Goal: Information Seeking & Learning: Learn about a topic

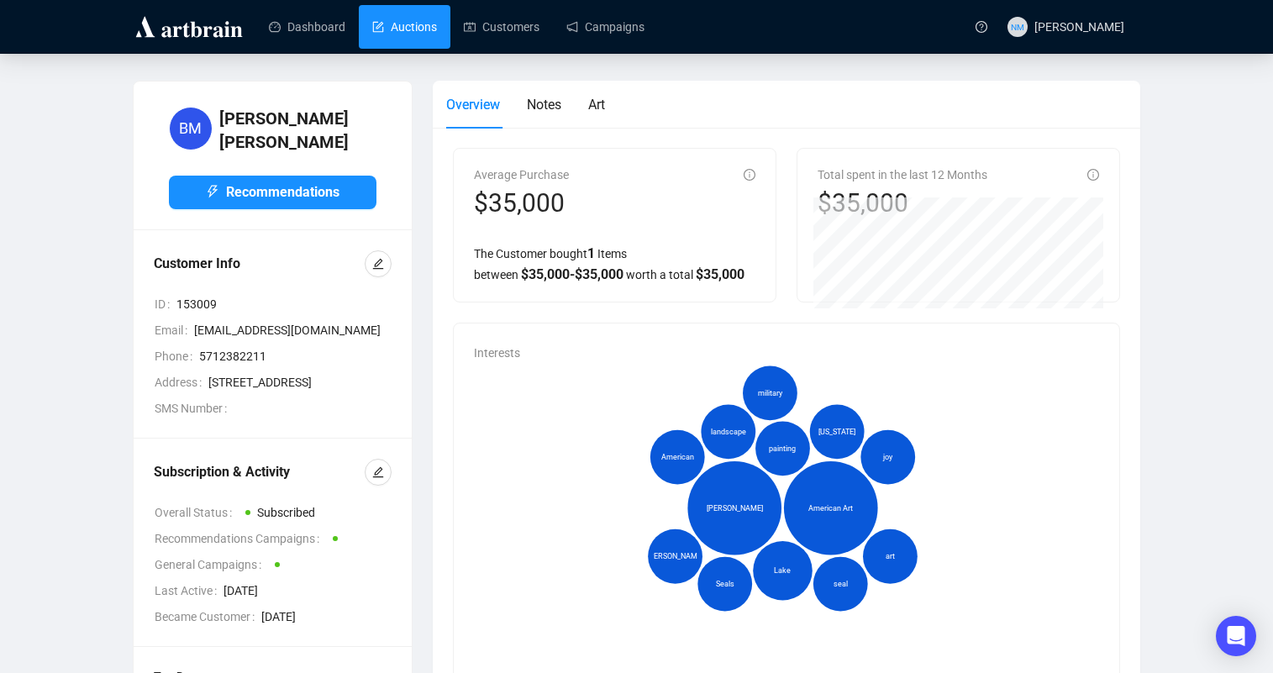
click at [406, 26] on link "Auctions" at bounding box center [404, 27] width 65 height 44
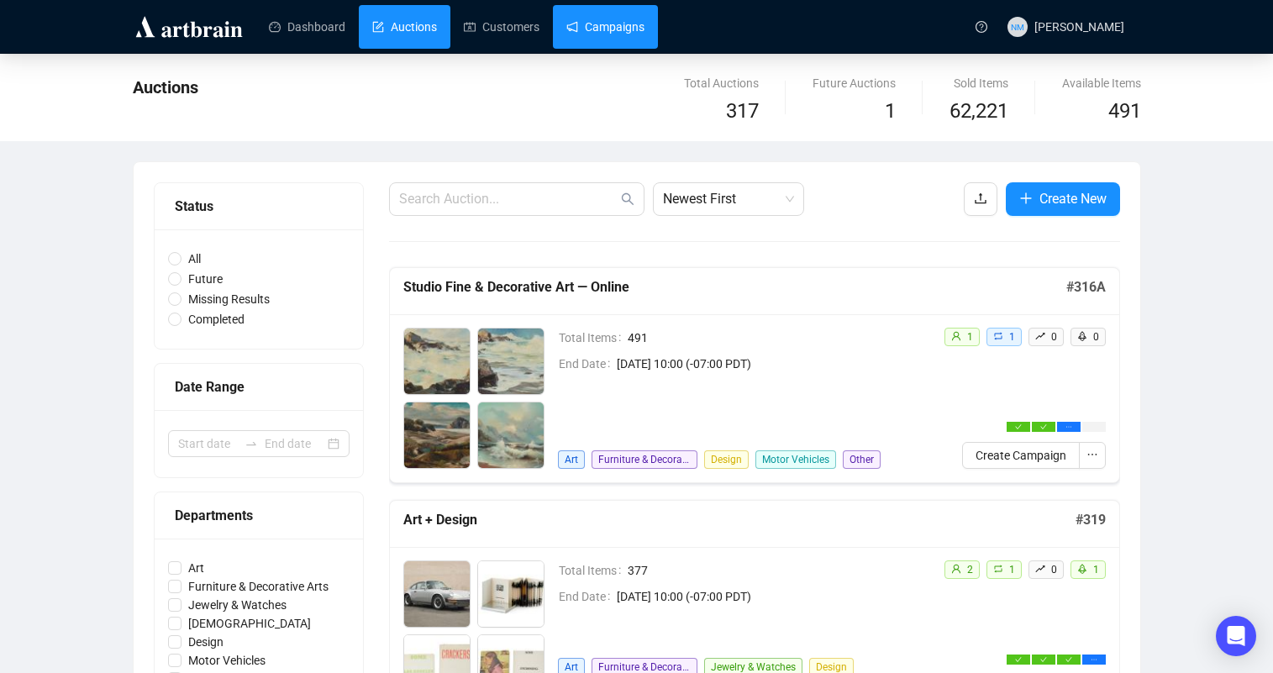
click at [626, 29] on link "Campaigns" at bounding box center [605, 27] width 78 height 44
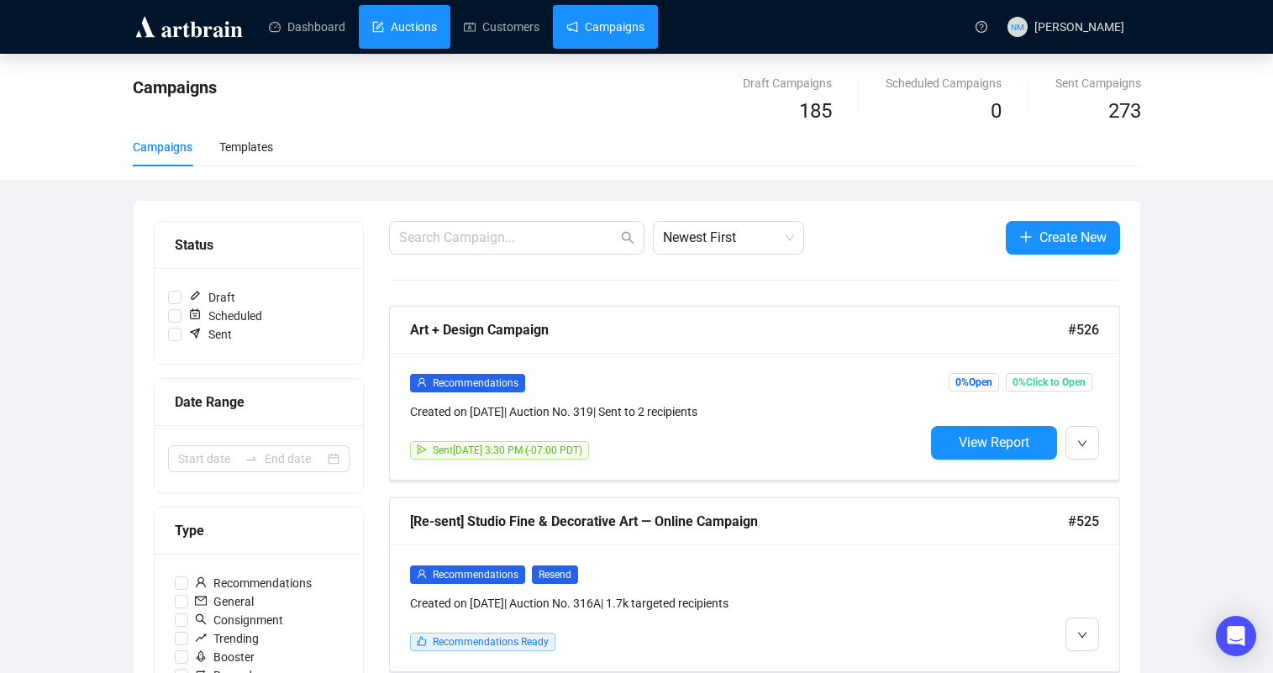
click at [437, 45] on link "Auctions" at bounding box center [404, 27] width 65 height 44
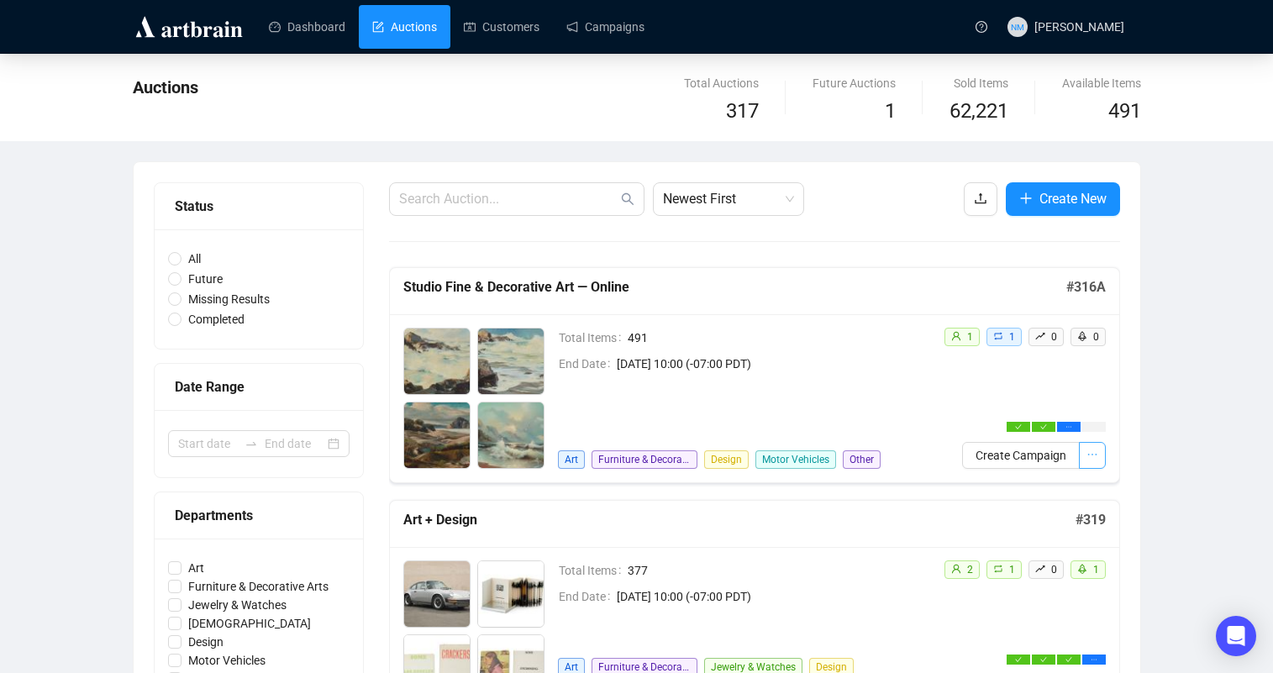
click at [1088, 450] on icon "ellipsis" at bounding box center [1093, 455] width 12 height 12
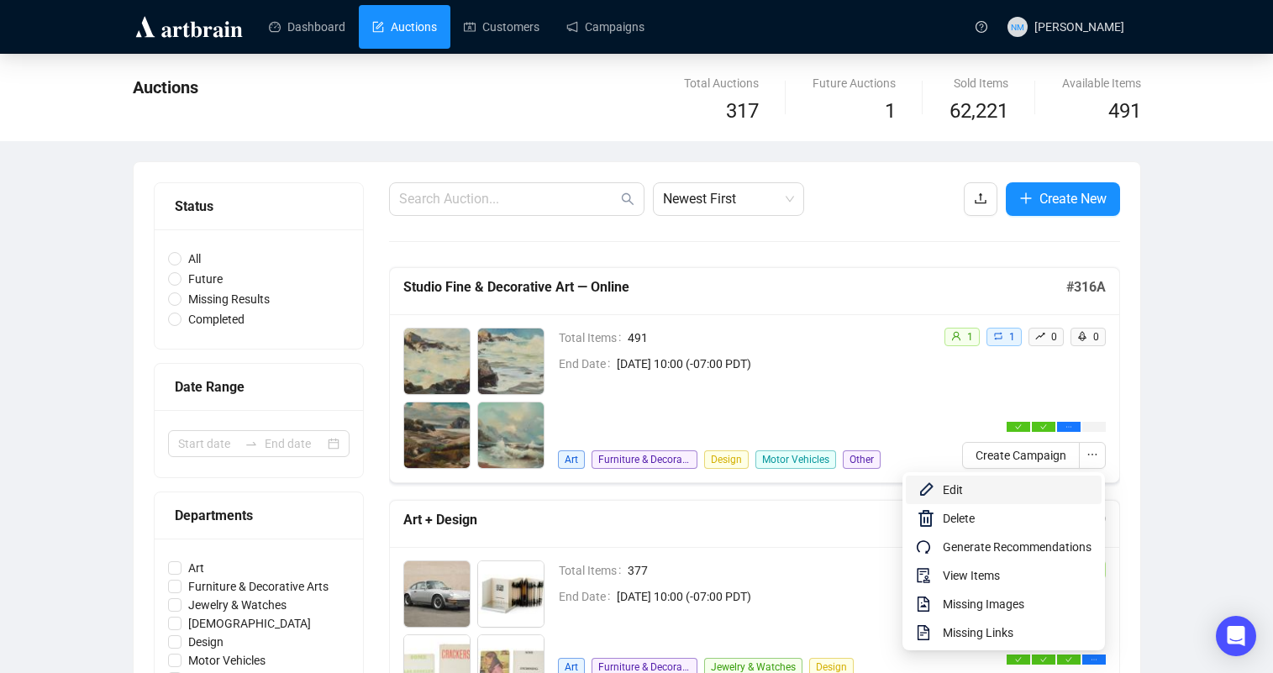
click at [944, 498] on span "Edit" at bounding box center [1017, 490] width 149 height 18
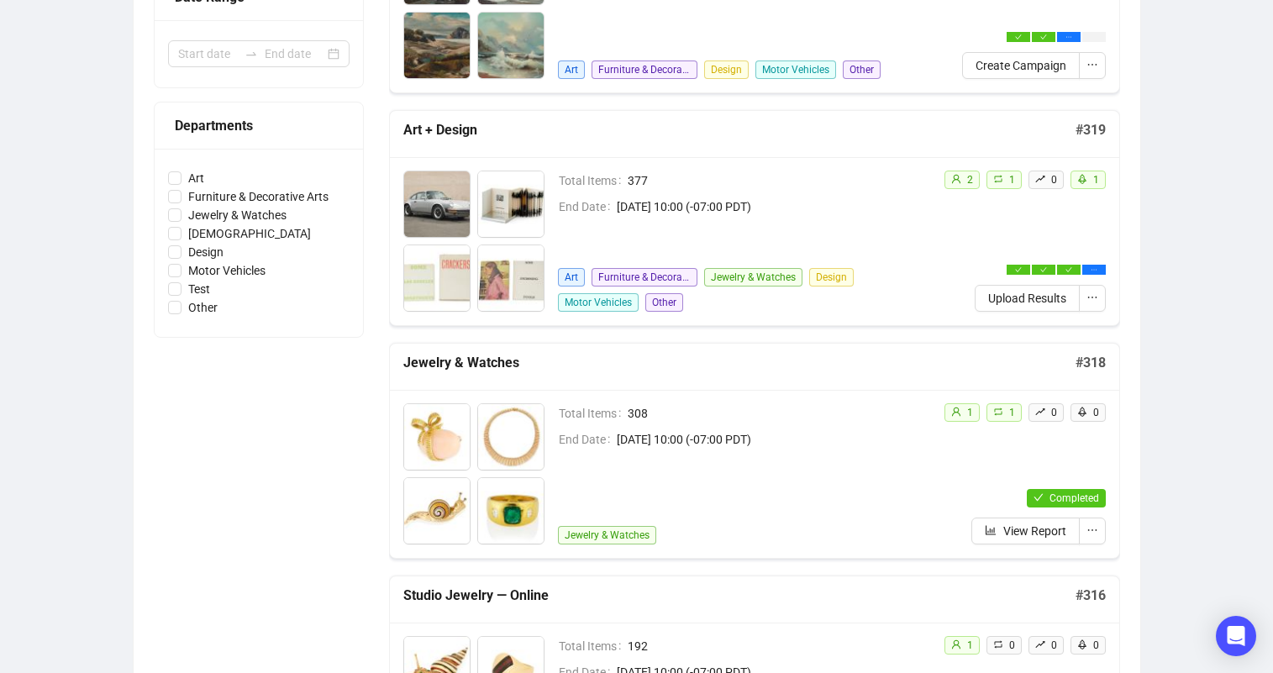
scroll to position [448, 0]
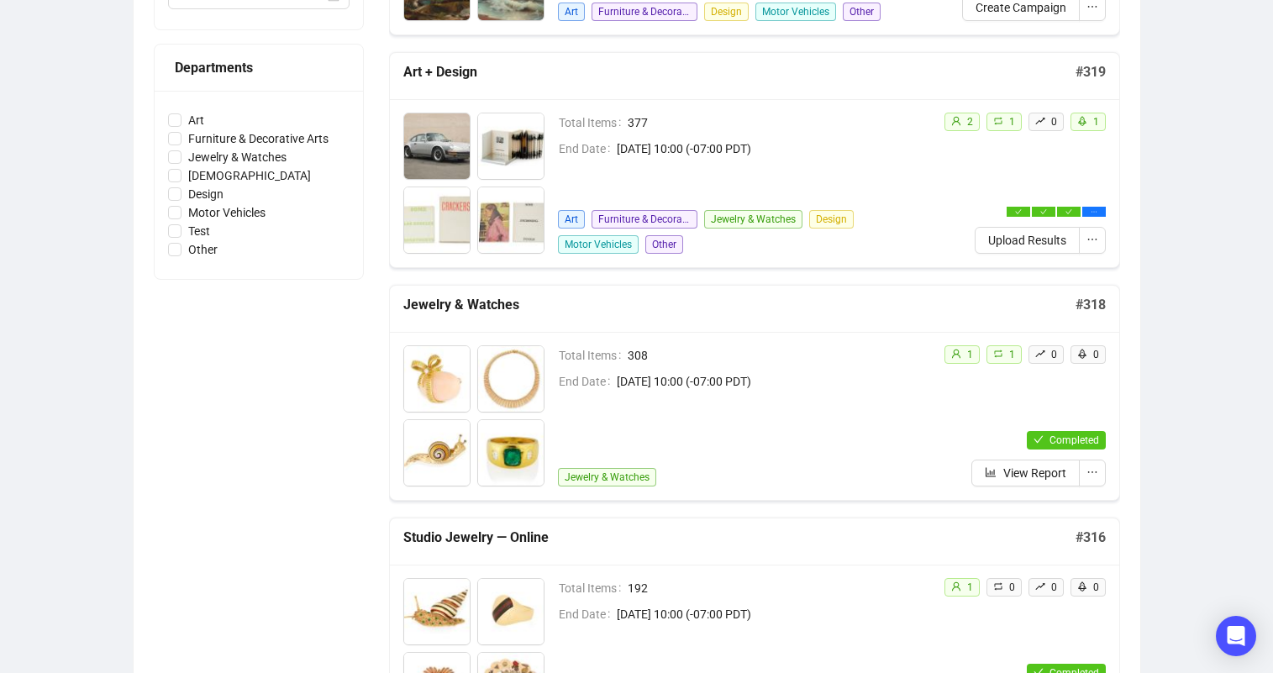
click at [1049, 250] on button "Upload Results" at bounding box center [1027, 240] width 105 height 27
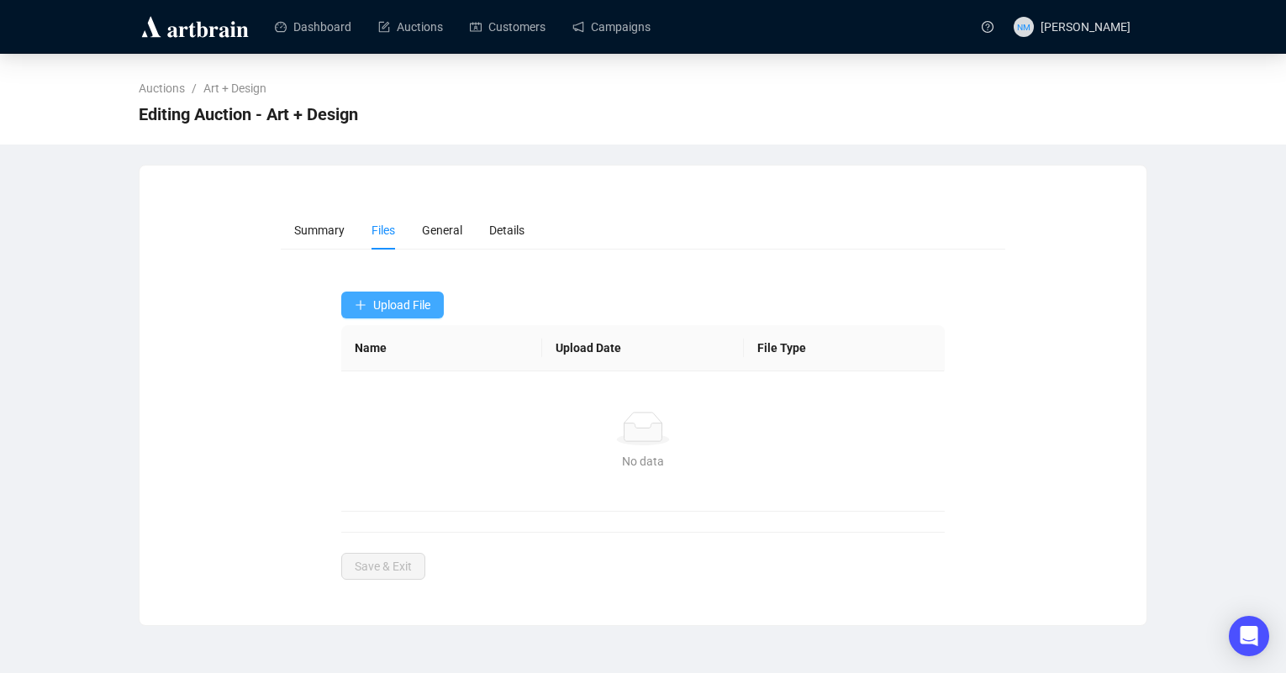
click at [415, 304] on span "Upload File" at bounding box center [401, 304] width 57 height 13
click at [401, 300] on span "Upload File" at bounding box center [401, 304] width 57 height 13
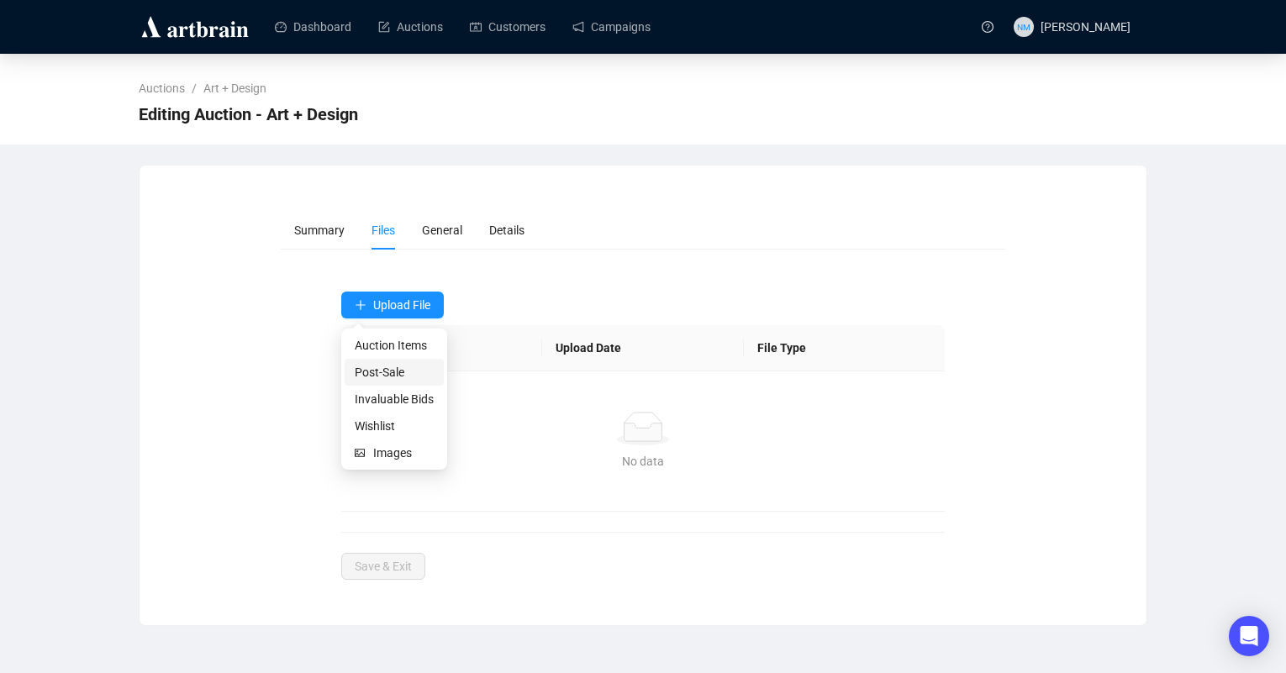
click at [384, 369] on span "Post-Sale" at bounding box center [394, 372] width 79 height 18
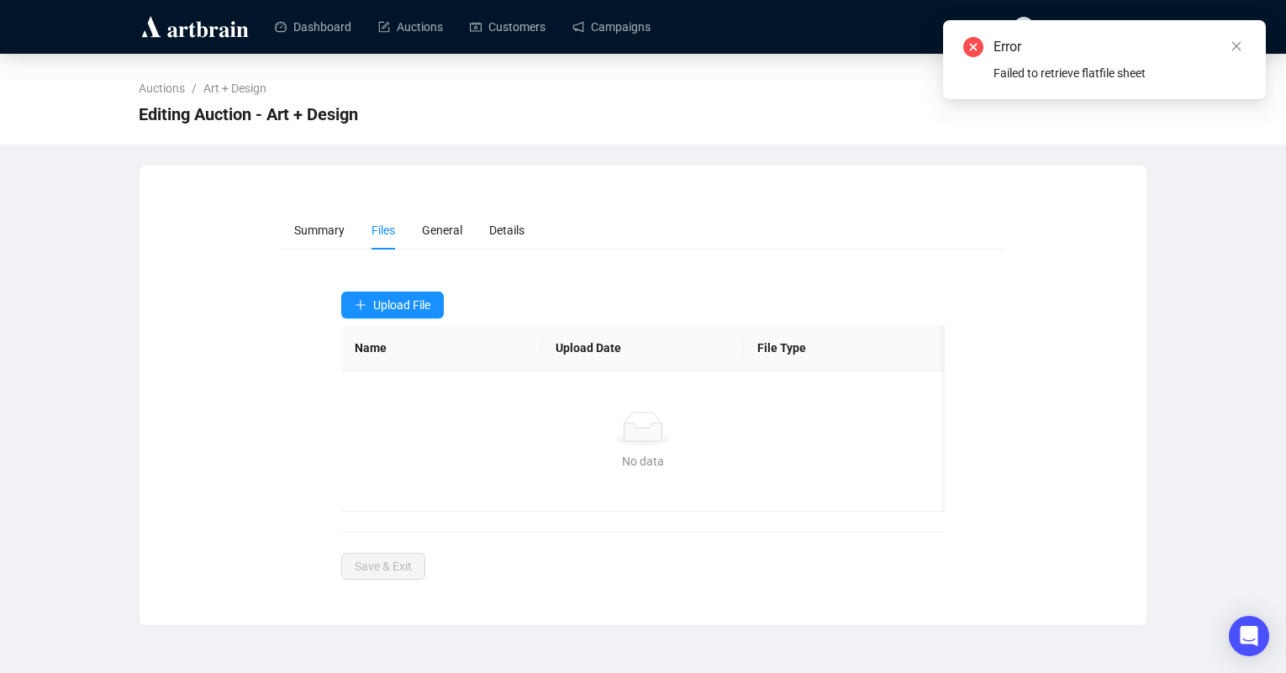
click at [565, 242] on ul "Summary Files General Details" at bounding box center [643, 230] width 725 height 39
click at [382, 312] on button "Upload File" at bounding box center [392, 305] width 103 height 27
click at [388, 399] on span "Invaluable Bids" at bounding box center [394, 399] width 79 height 18
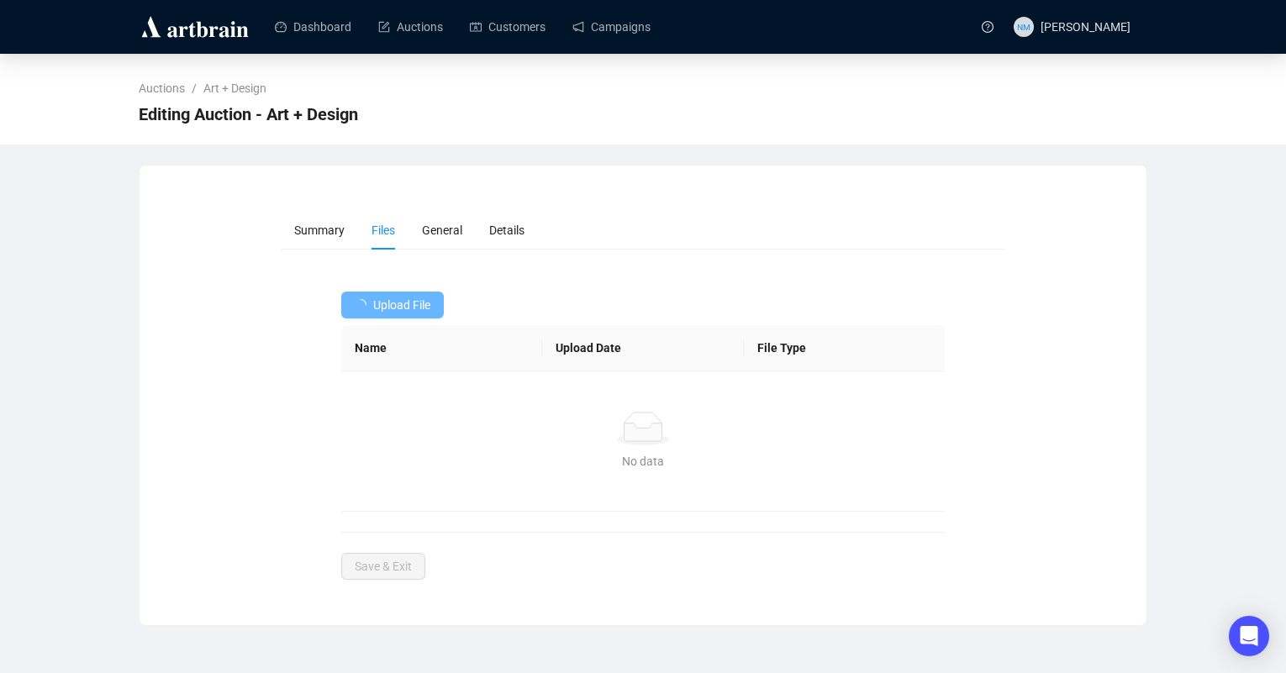
click at [519, 272] on form "Summary Files General Details Upload File Name Upload Date File Type No data No…" at bounding box center [643, 395] width 725 height 369
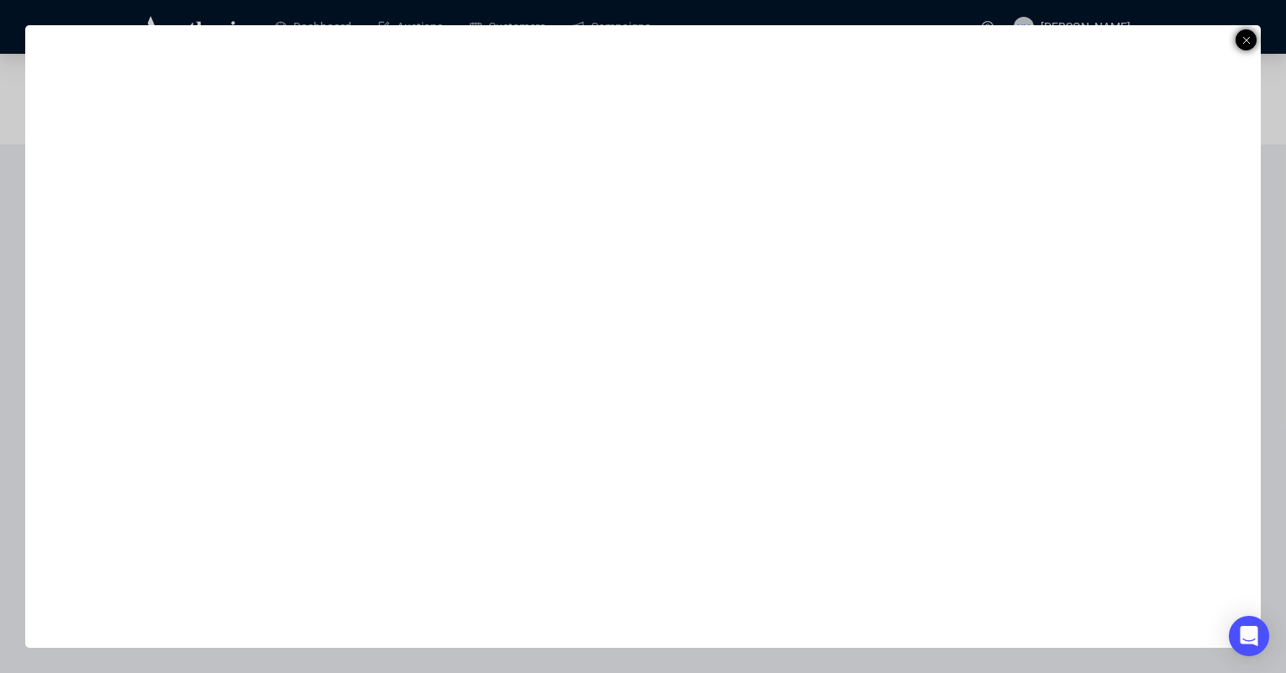
click at [1250, 37] on icon at bounding box center [1246, 40] width 8 height 20
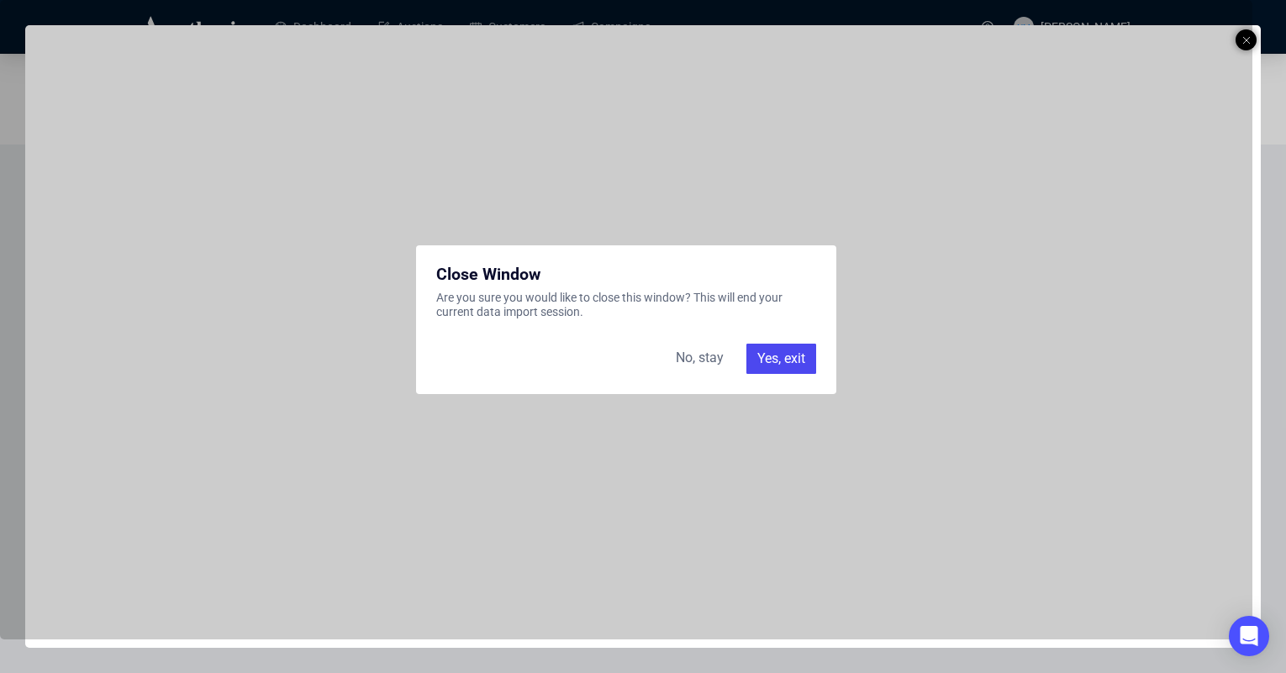
click at [770, 371] on div "Yes, exit" at bounding box center [781, 359] width 70 height 30
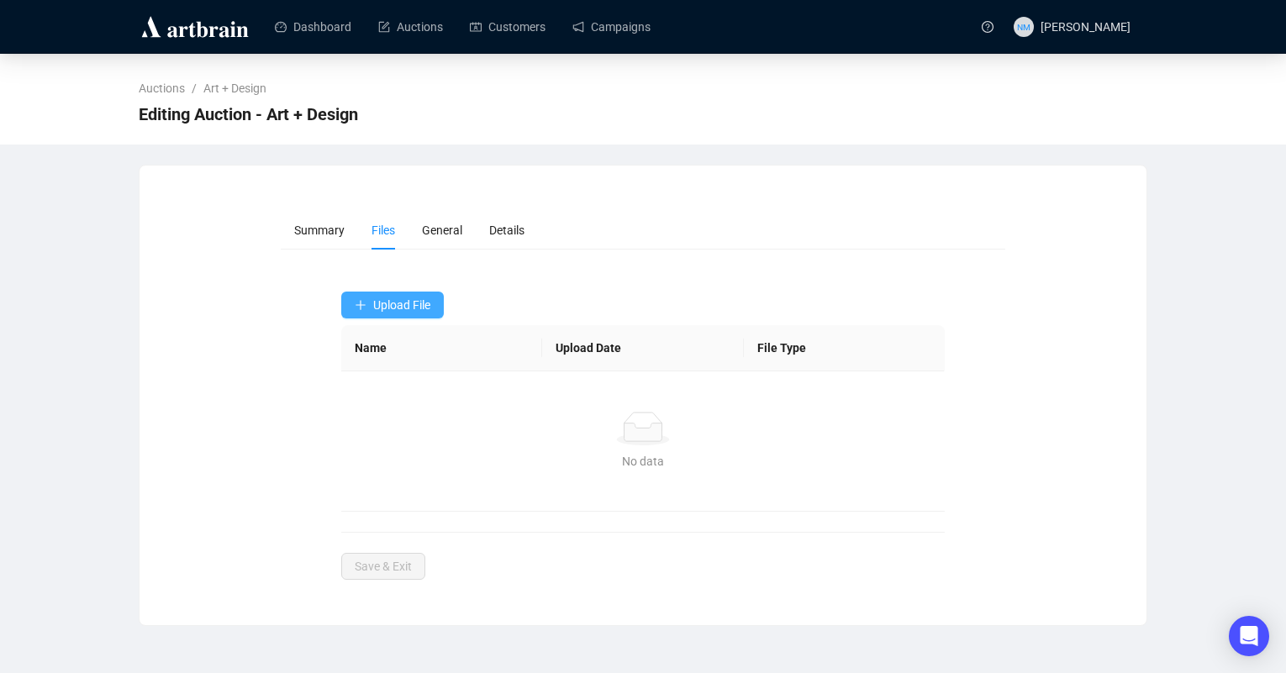
click at [366, 306] on icon "plus" at bounding box center [361, 305] width 12 height 12
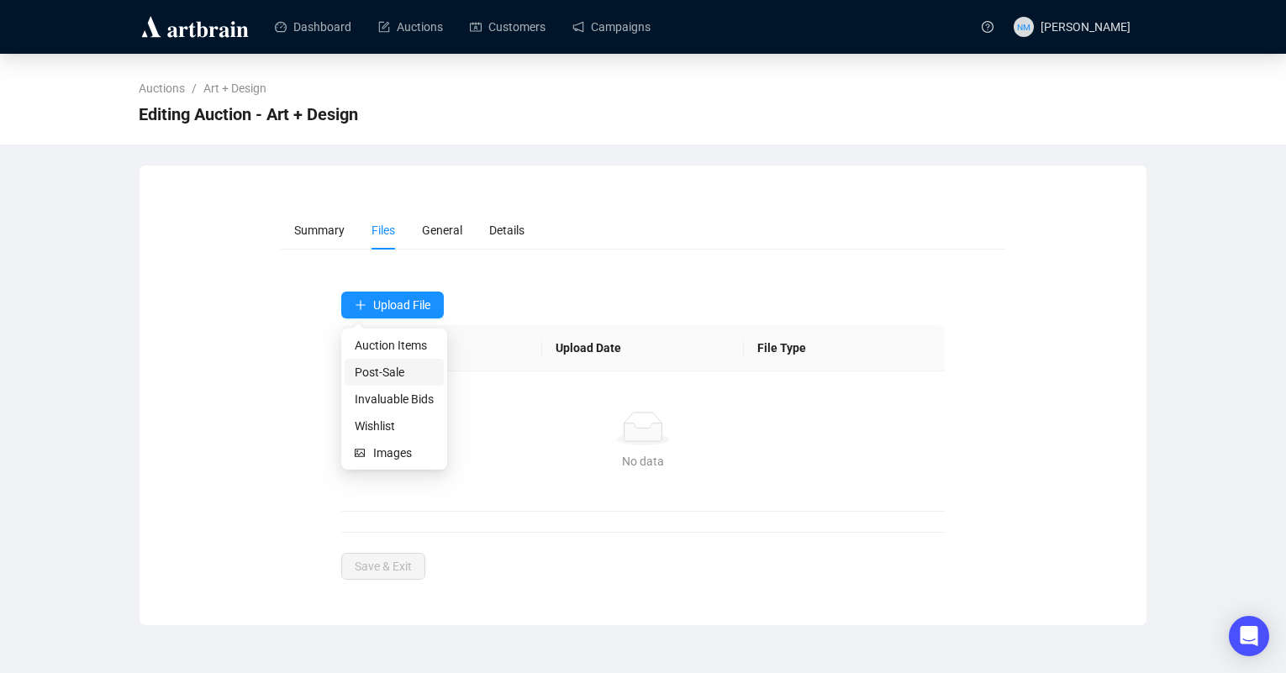
click at [369, 375] on span "Post-Sale" at bounding box center [394, 372] width 79 height 18
click at [386, 308] on span "Upload File" at bounding box center [401, 304] width 57 height 13
click at [374, 373] on span "Post-Sale" at bounding box center [394, 372] width 79 height 18
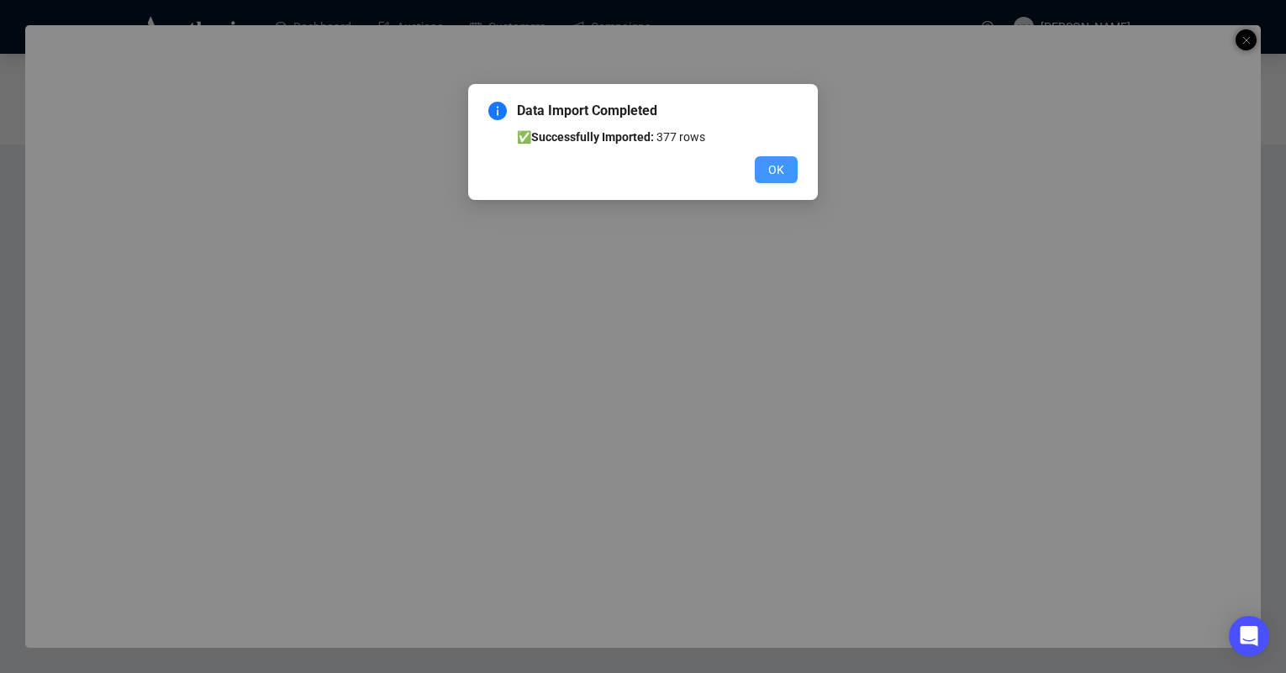
click at [773, 182] on button "OK" at bounding box center [776, 169] width 43 height 27
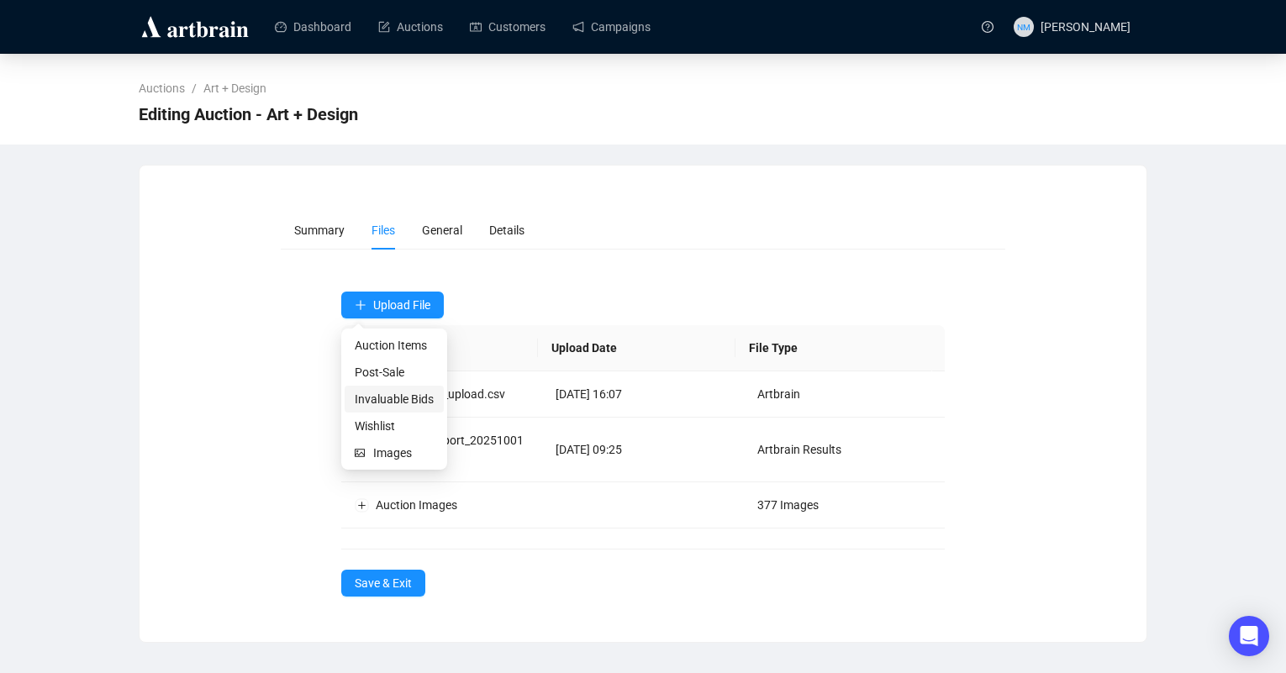
click at [387, 400] on span "Invaluable Bids" at bounding box center [394, 399] width 79 height 18
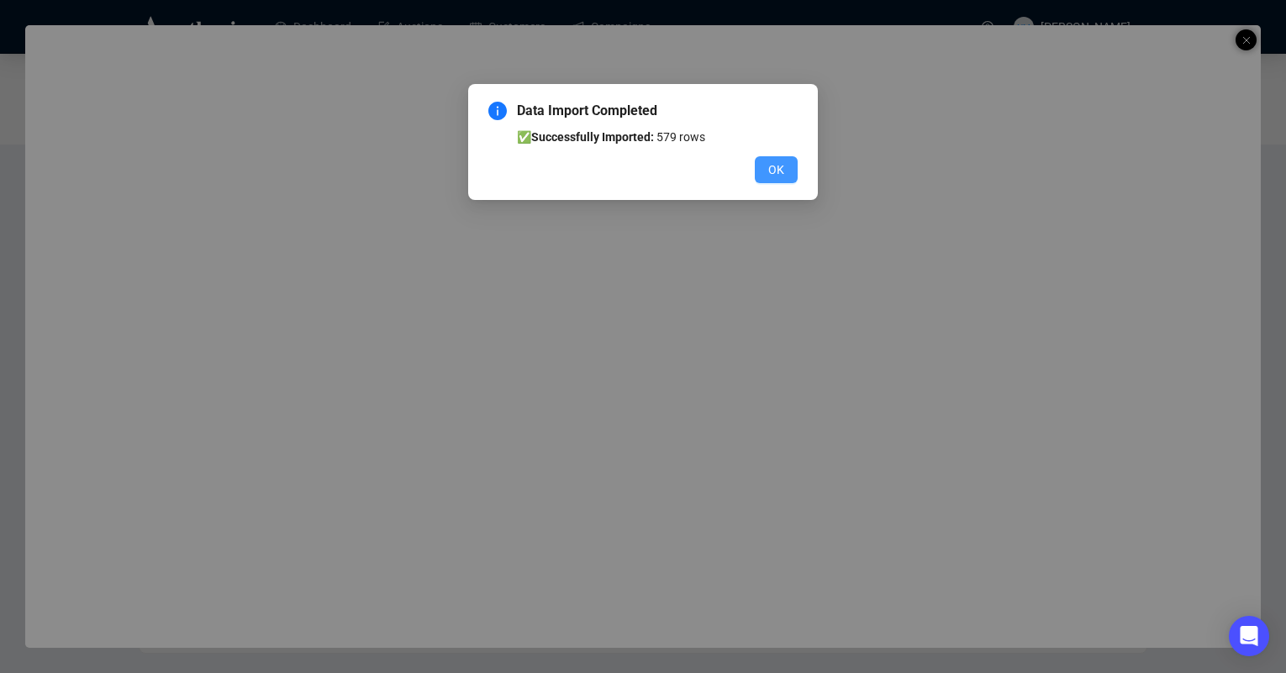
click at [766, 171] on button "OK" at bounding box center [776, 169] width 43 height 27
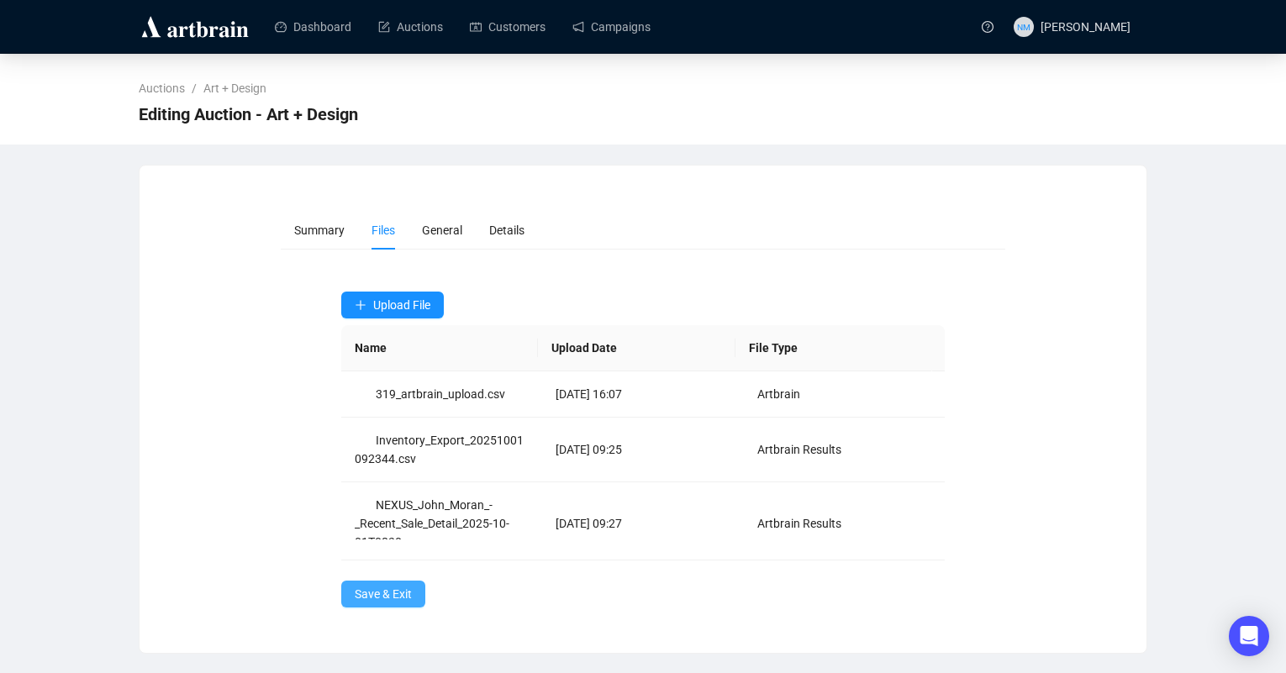
click at [393, 597] on span "Save & Exit" at bounding box center [383, 594] width 57 height 18
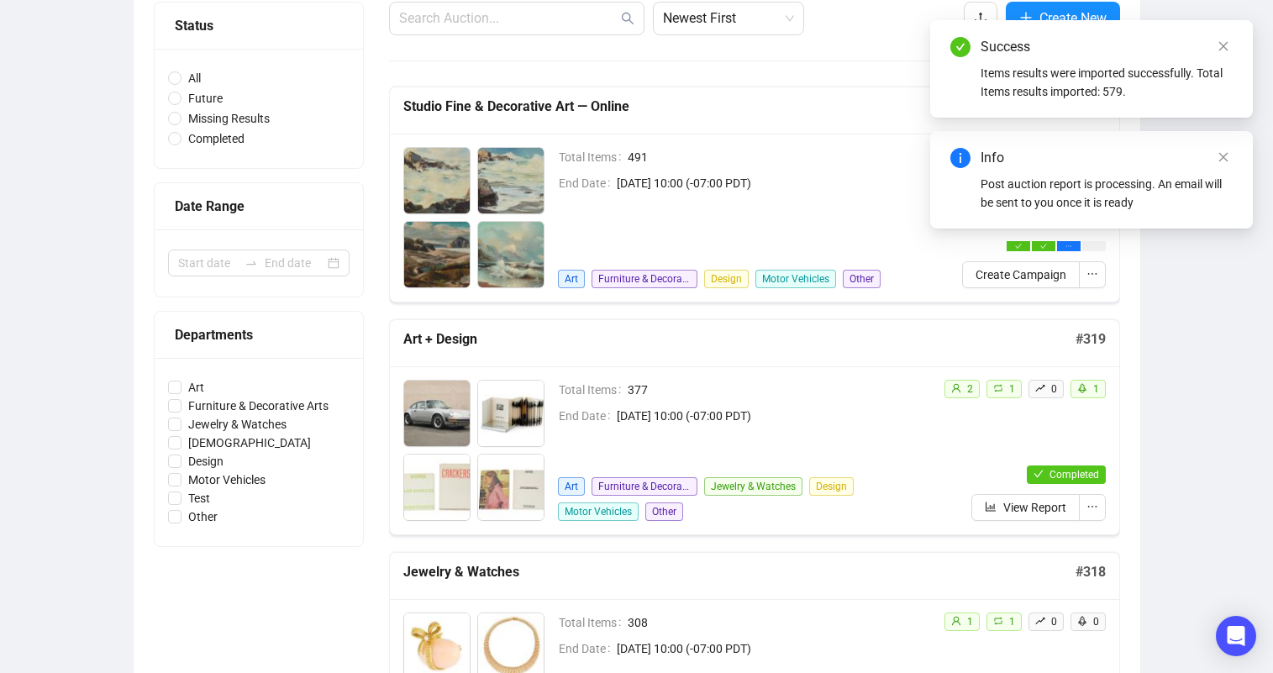
scroll to position [13, 0]
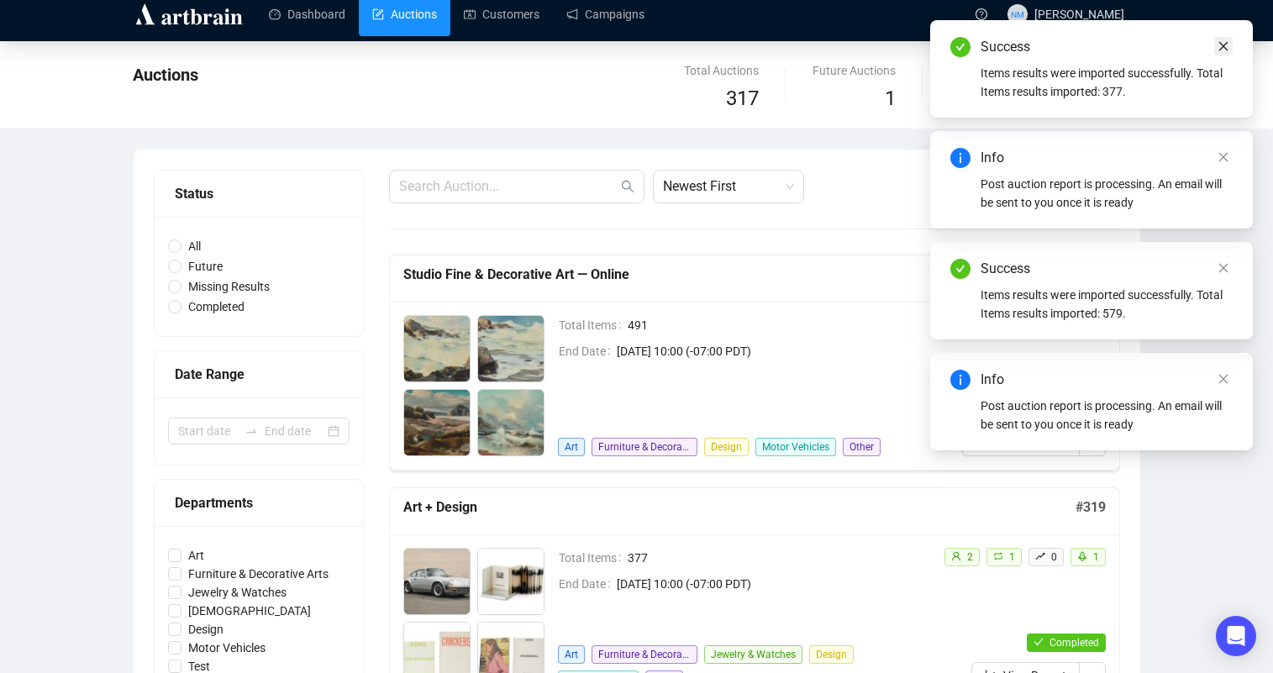
click at [1222, 48] on icon "close" at bounding box center [1224, 46] width 12 height 12
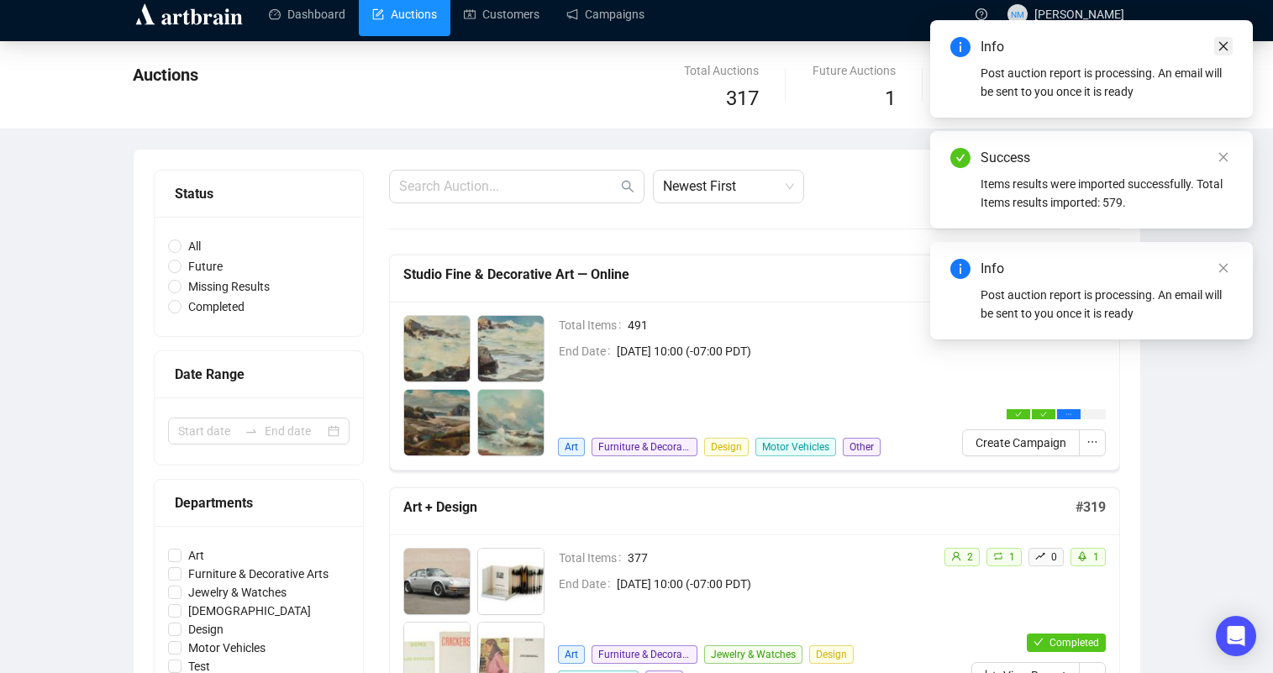
click at [1223, 45] on icon "close" at bounding box center [1224, 46] width 12 height 12
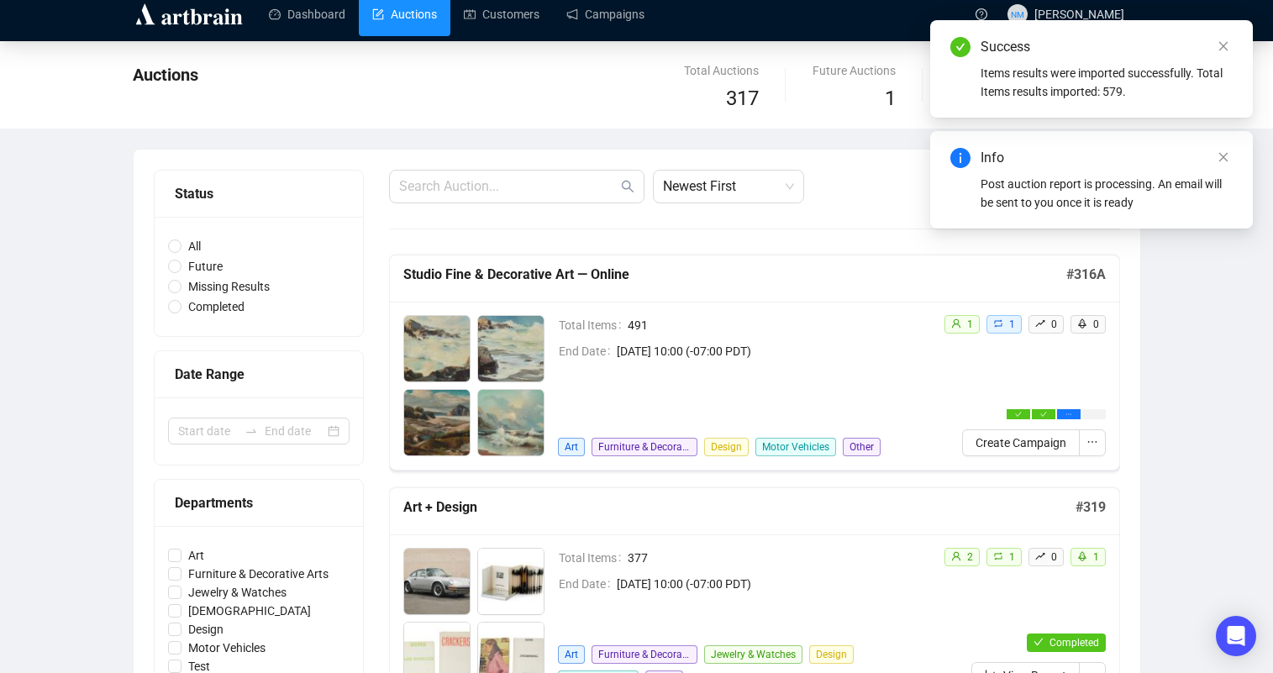
click at [1223, 45] on icon "close" at bounding box center [1224, 46] width 12 height 12
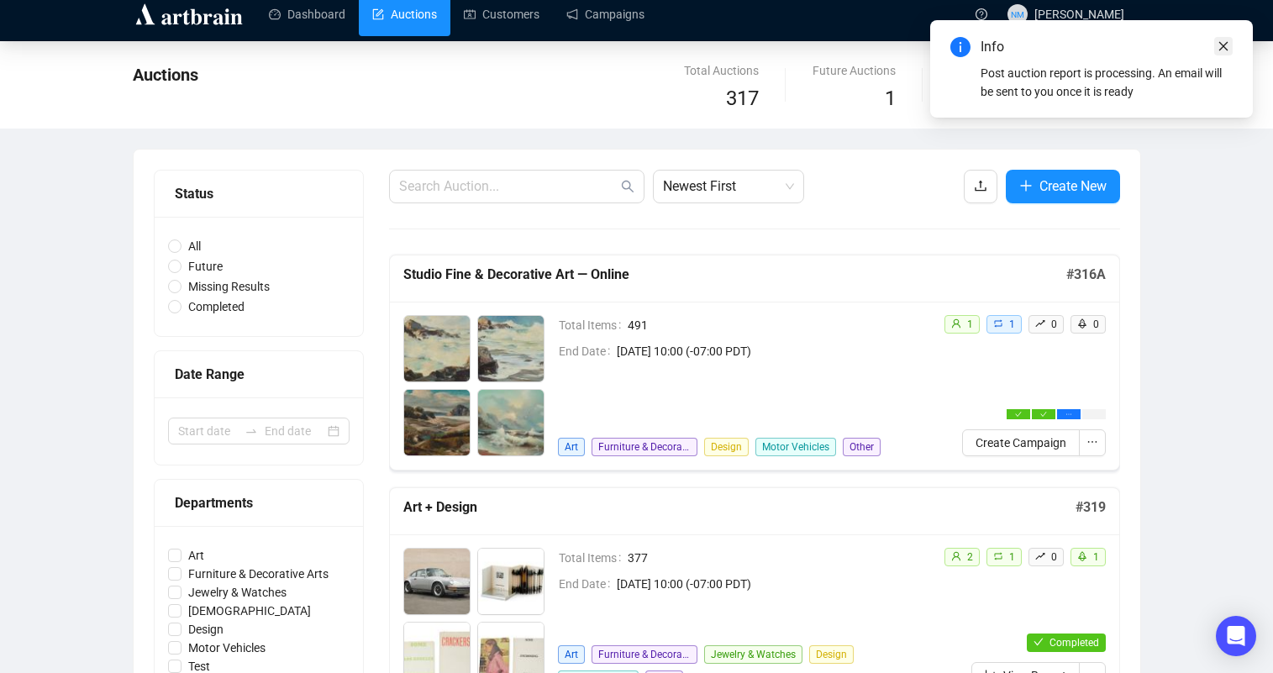
click at [1225, 48] on icon "close" at bounding box center [1224, 46] width 12 height 12
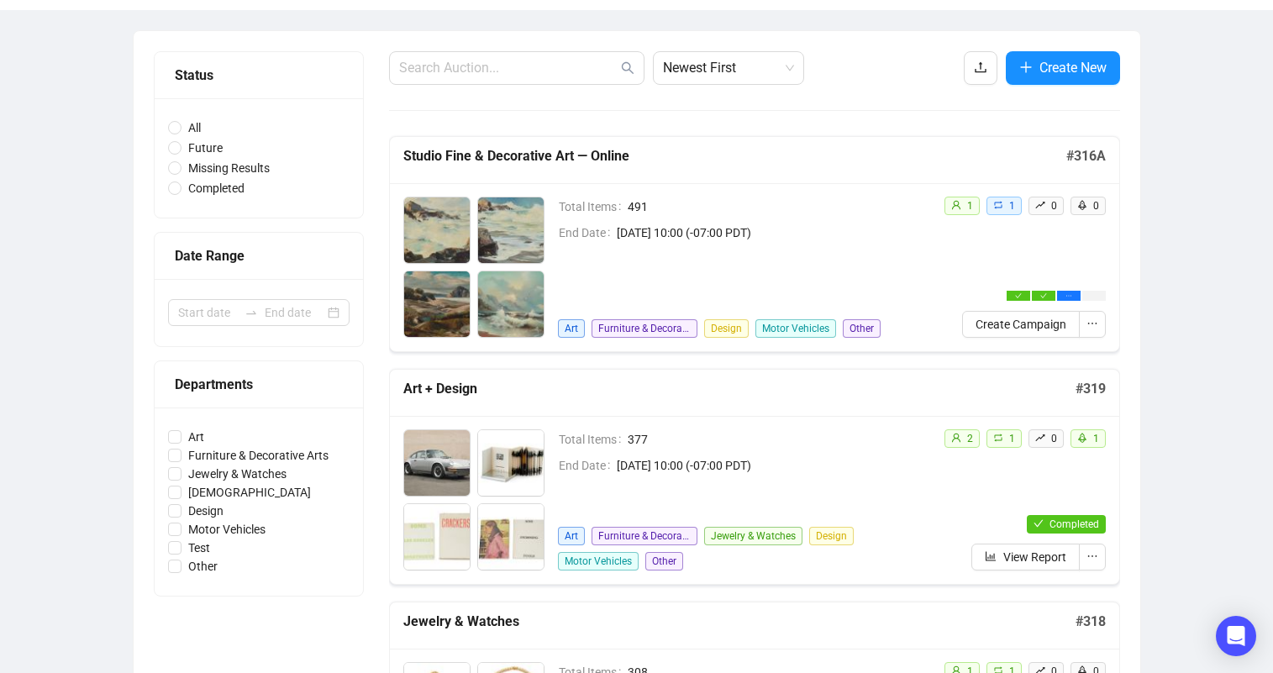
scroll to position [189, 0]
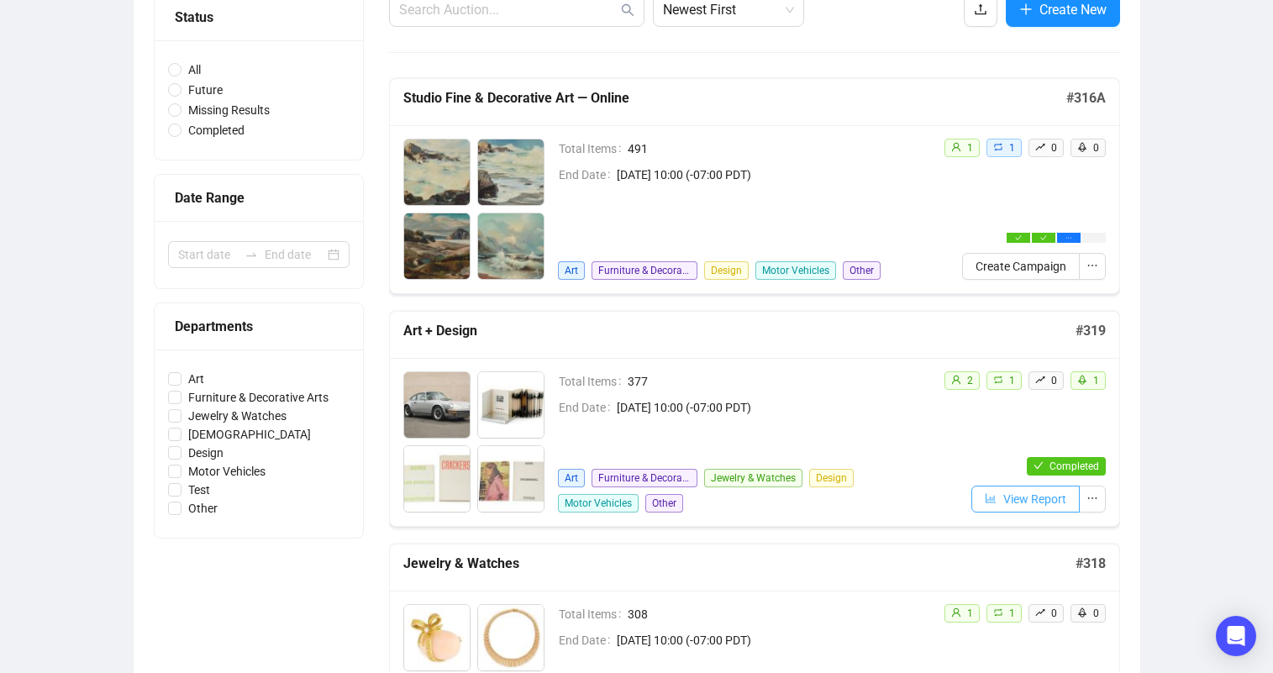
click at [1035, 504] on span "View Report" at bounding box center [1034, 499] width 63 height 18
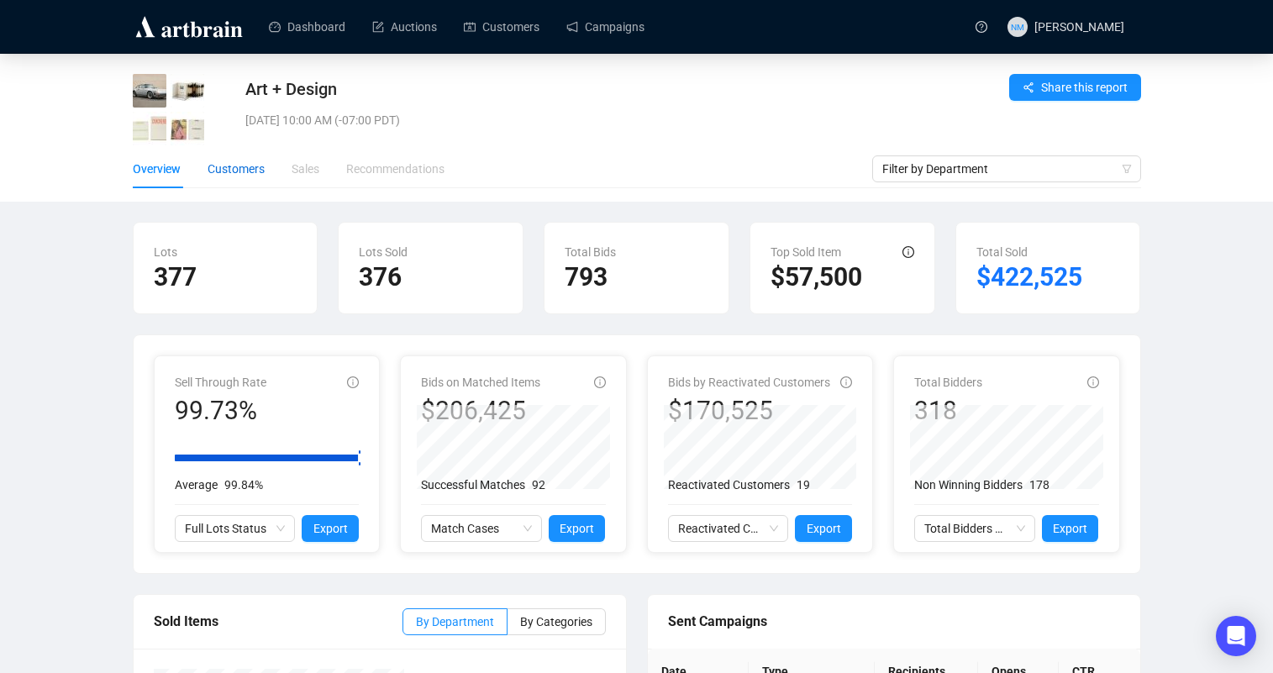
click at [250, 171] on div "Customers" at bounding box center [236, 169] width 57 height 18
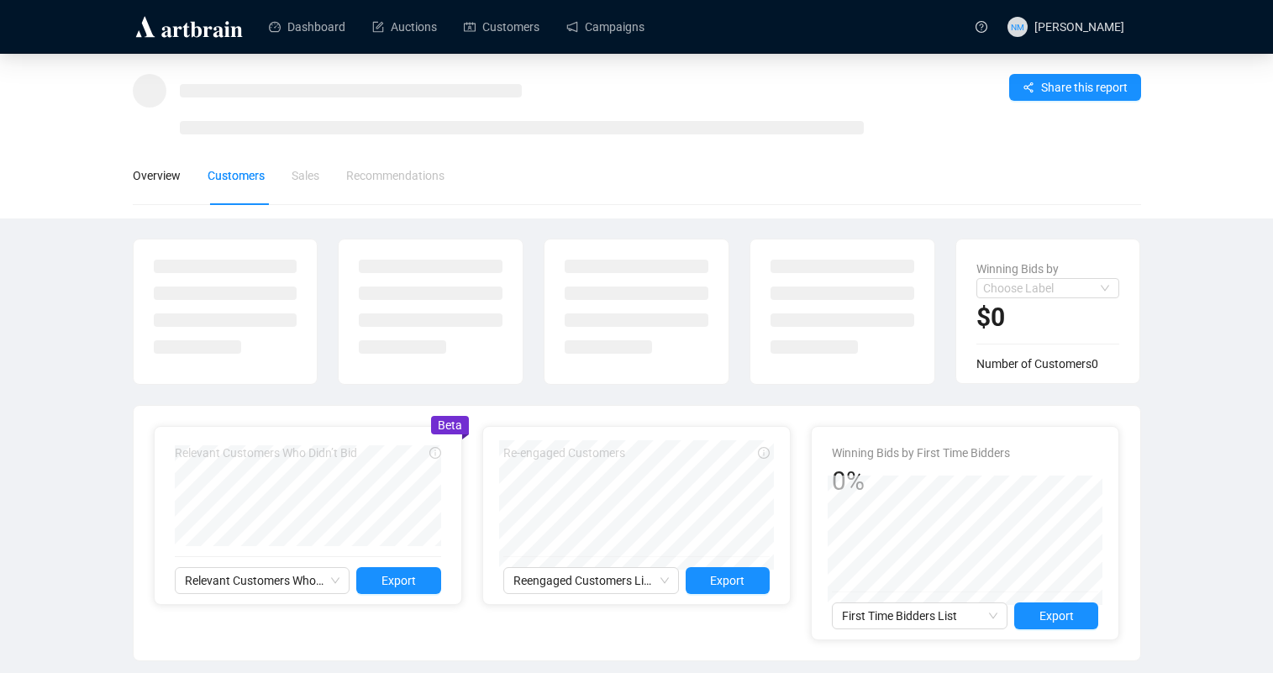
click at [1239, 360] on div "Share this report Overview Customers Sales Recommendations Winning Bids by Choo…" at bounding box center [636, 504] width 1273 height 901
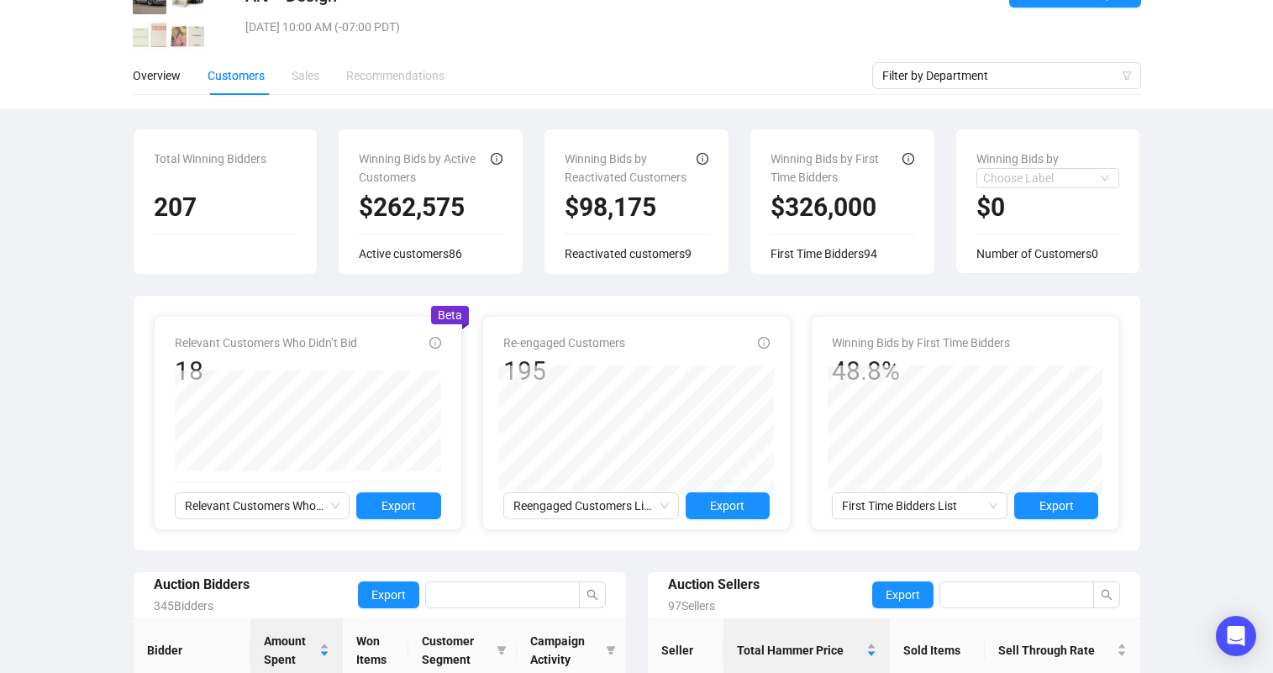
scroll to position [108, 0]
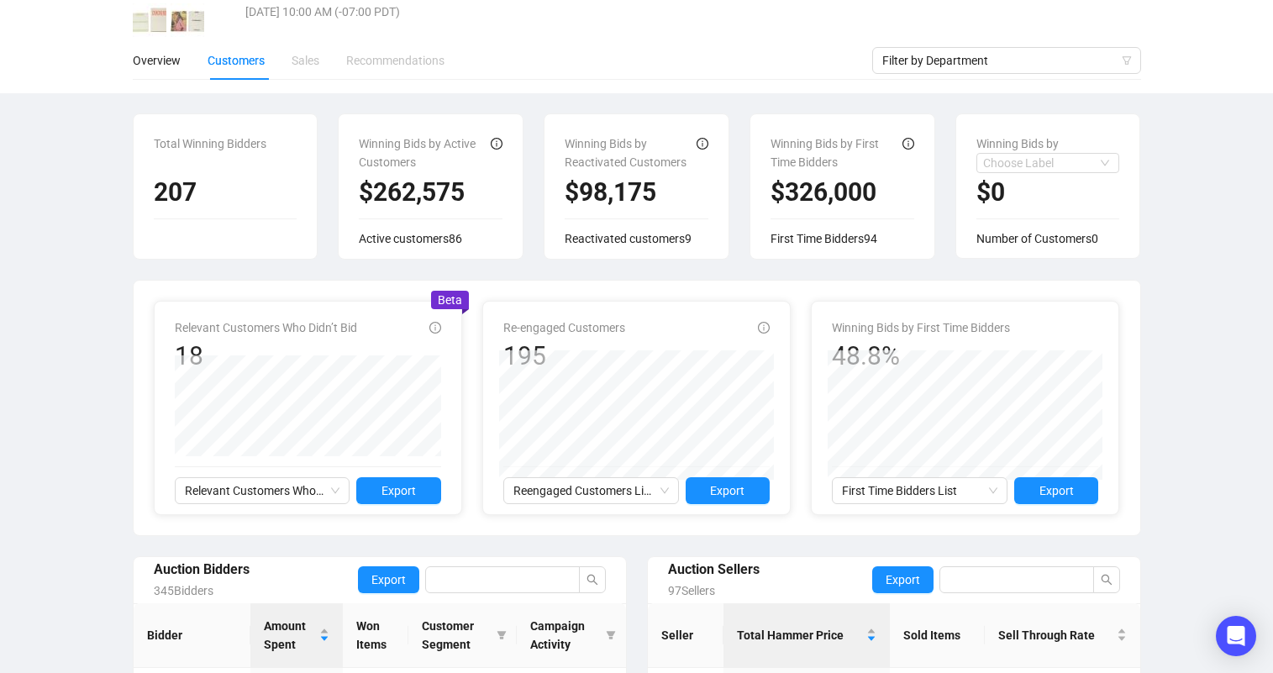
click at [1216, 215] on div "Art + Design [DATE] 10:00 AM (-07:00 PDT) Share this report Overview Customers …" at bounding box center [636, 516] width 1273 height 1142
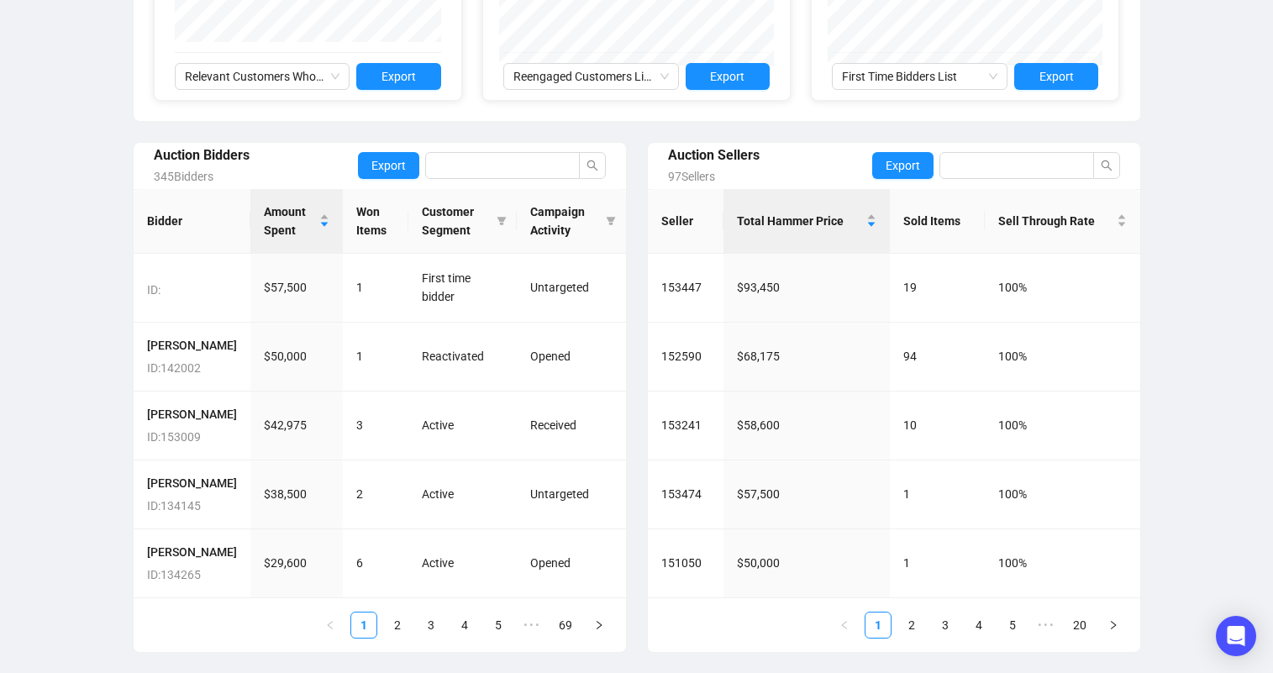
scroll to position [569, 0]
click at [399, 634] on link "2" at bounding box center [397, 625] width 25 height 25
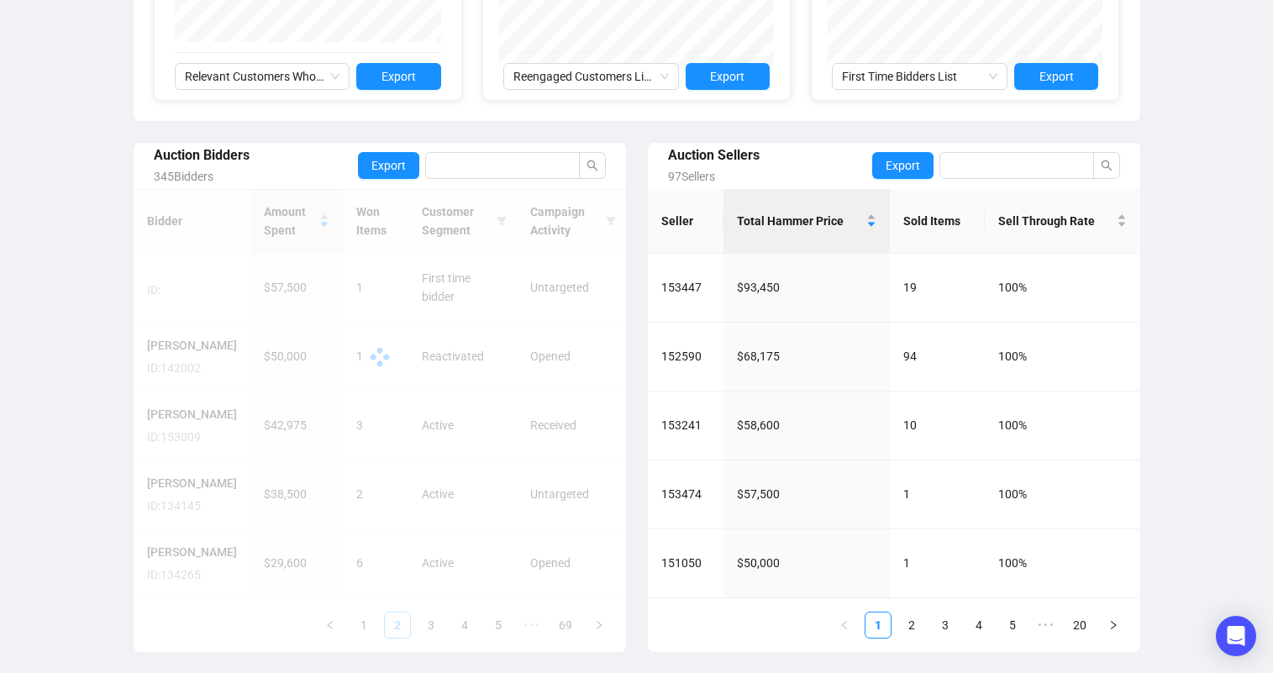
scroll to position [522, 0]
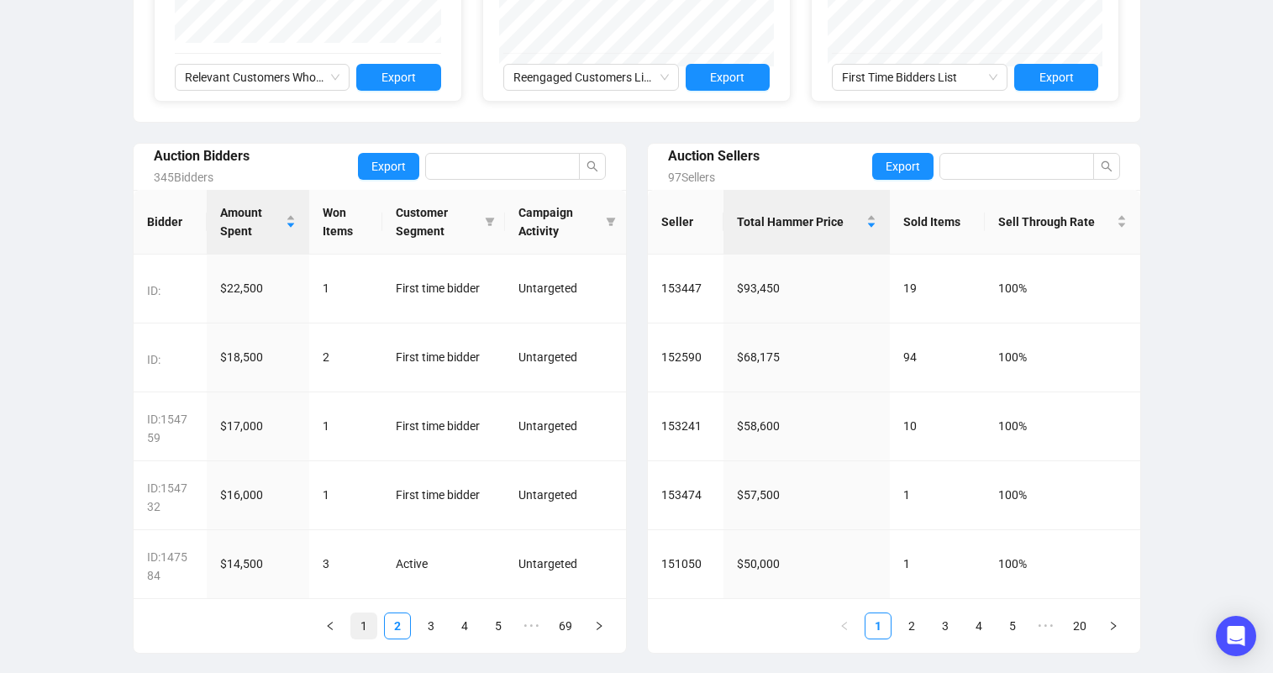
click at [361, 624] on link "1" at bounding box center [363, 626] width 25 height 25
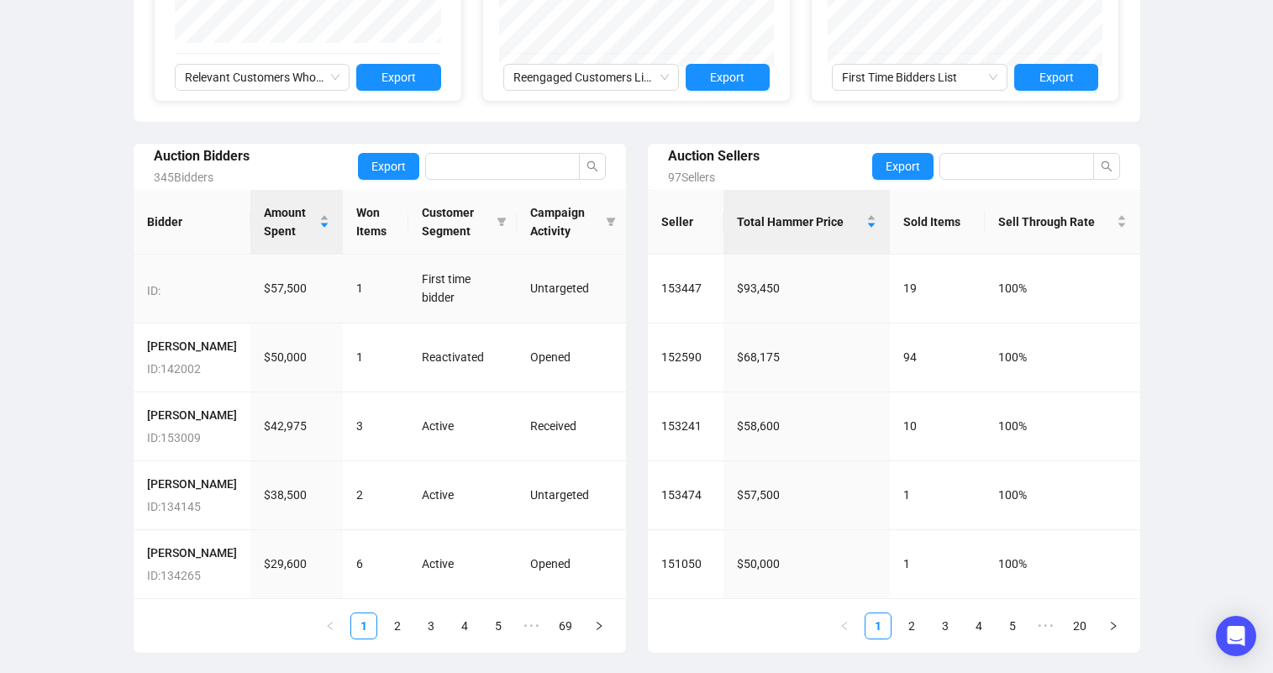
click at [145, 287] on td "ID:" at bounding box center [192, 289] width 117 height 69
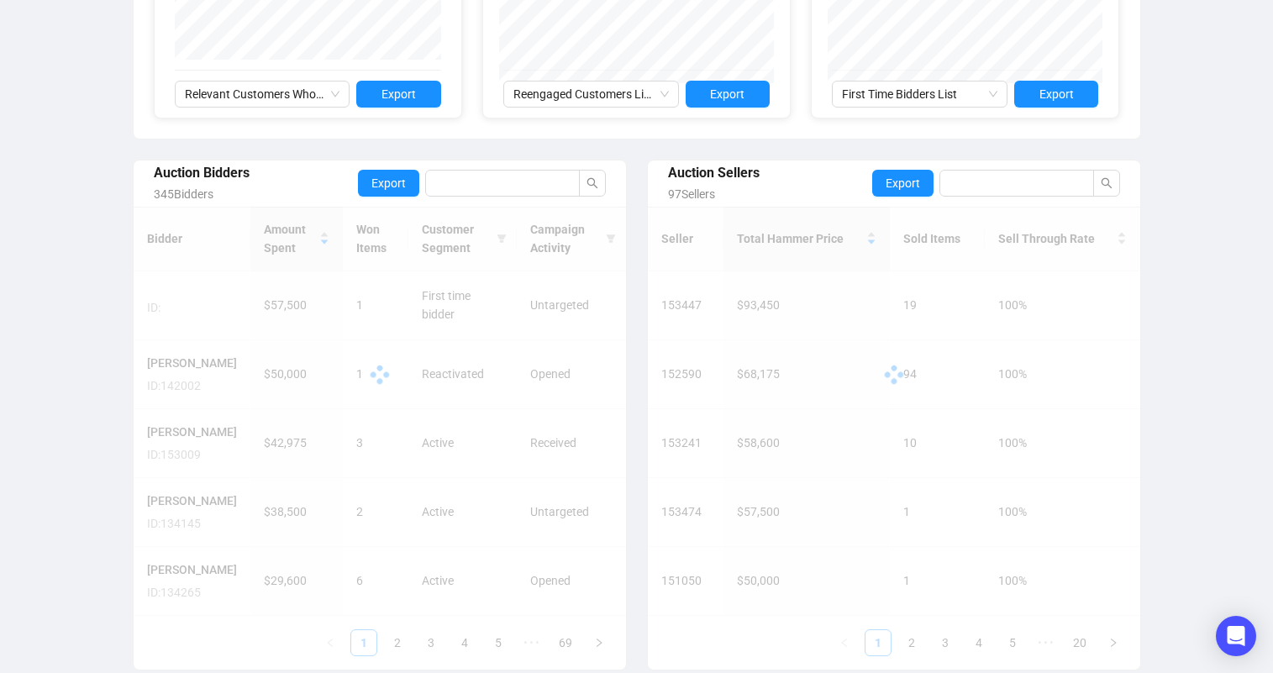
scroll to position [505, 0]
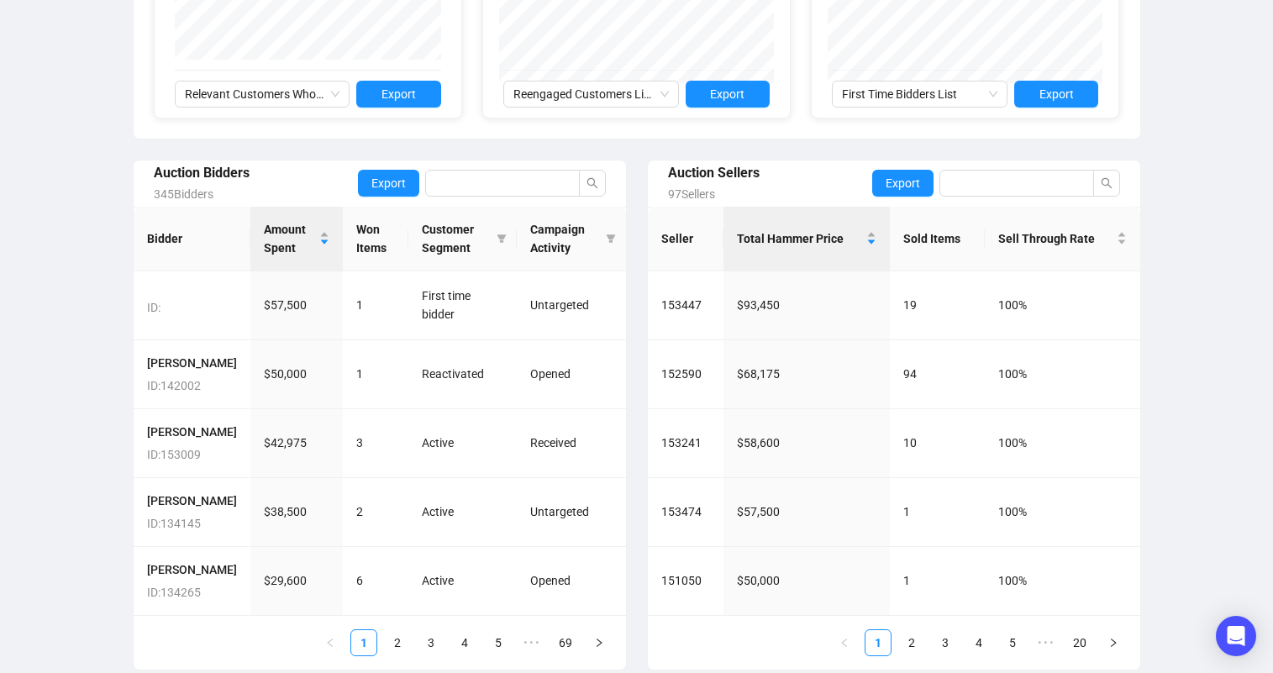
click at [1218, 303] on div "Art + Design [DATE] 10:00 AM (-07:00 PDT) Share this report Overview Customers …" at bounding box center [636, 120] width 1273 height 1142
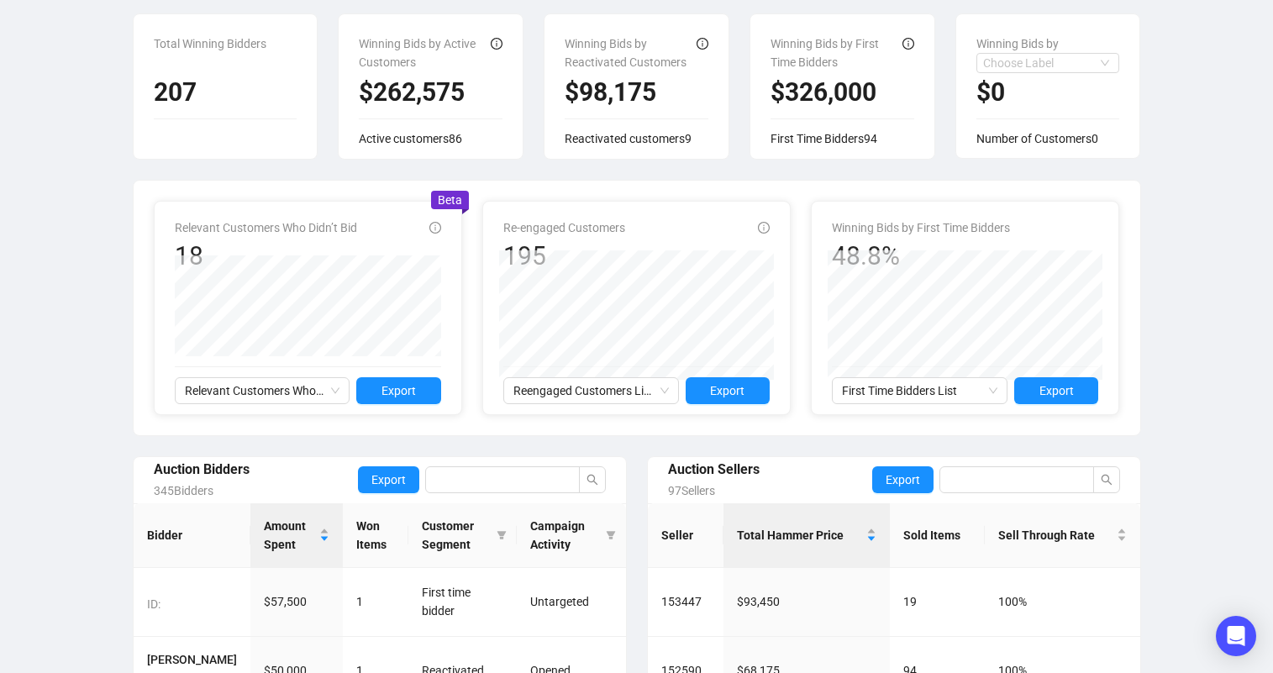
scroll to position [206, 0]
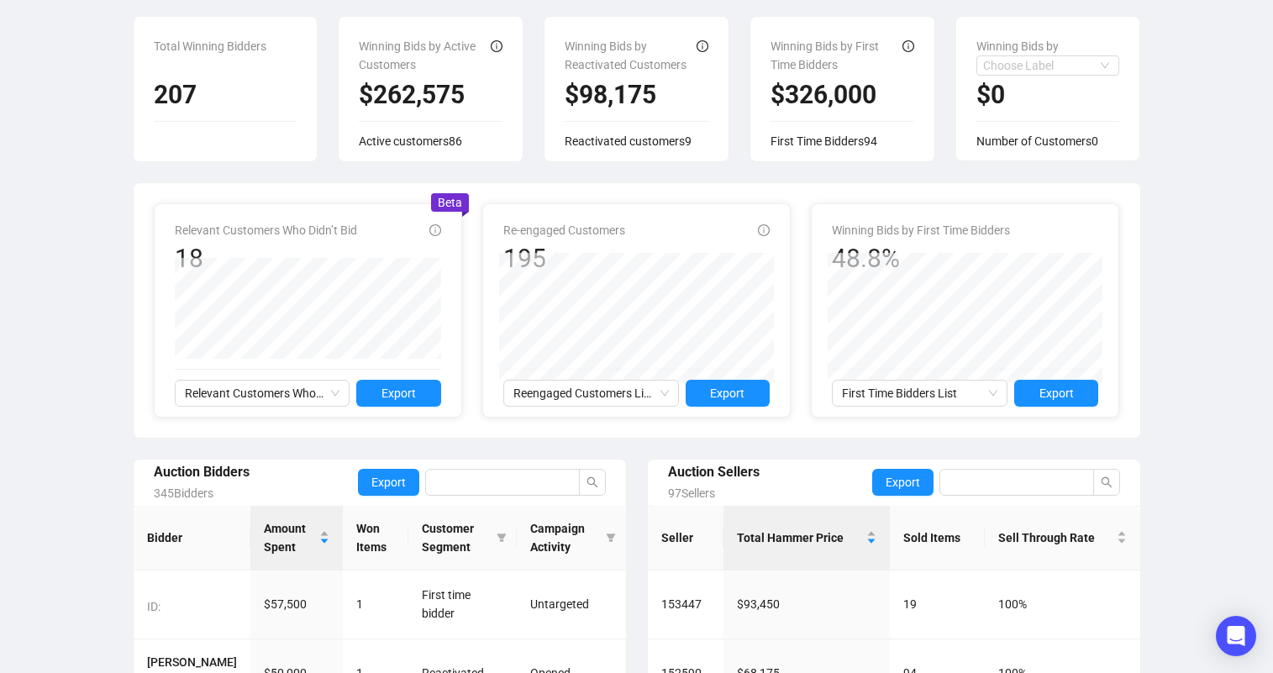
click at [1169, 245] on div "Art + Design [DATE] 10:00 AM (-07:00 PDT) Share this report Overview Customers …" at bounding box center [636, 419] width 1273 height 1142
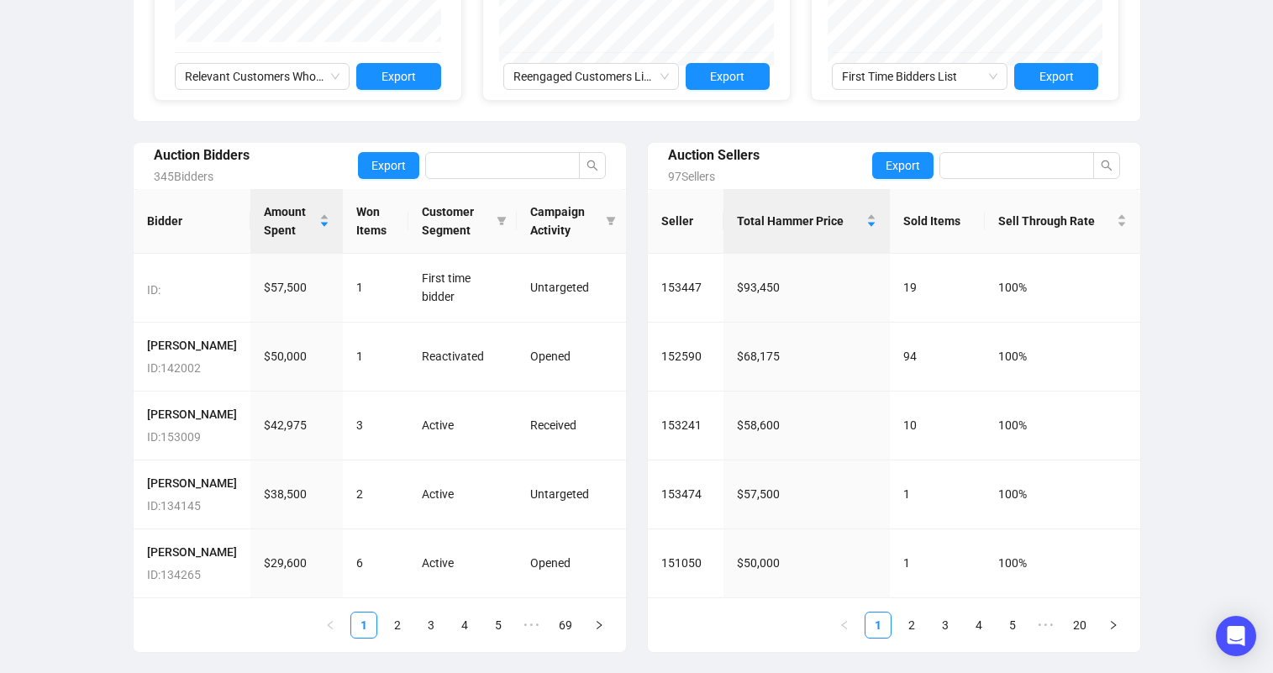
scroll to position [571, 0]
click at [400, 634] on link "2" at bounding box center [397, 625] width 25 height 25
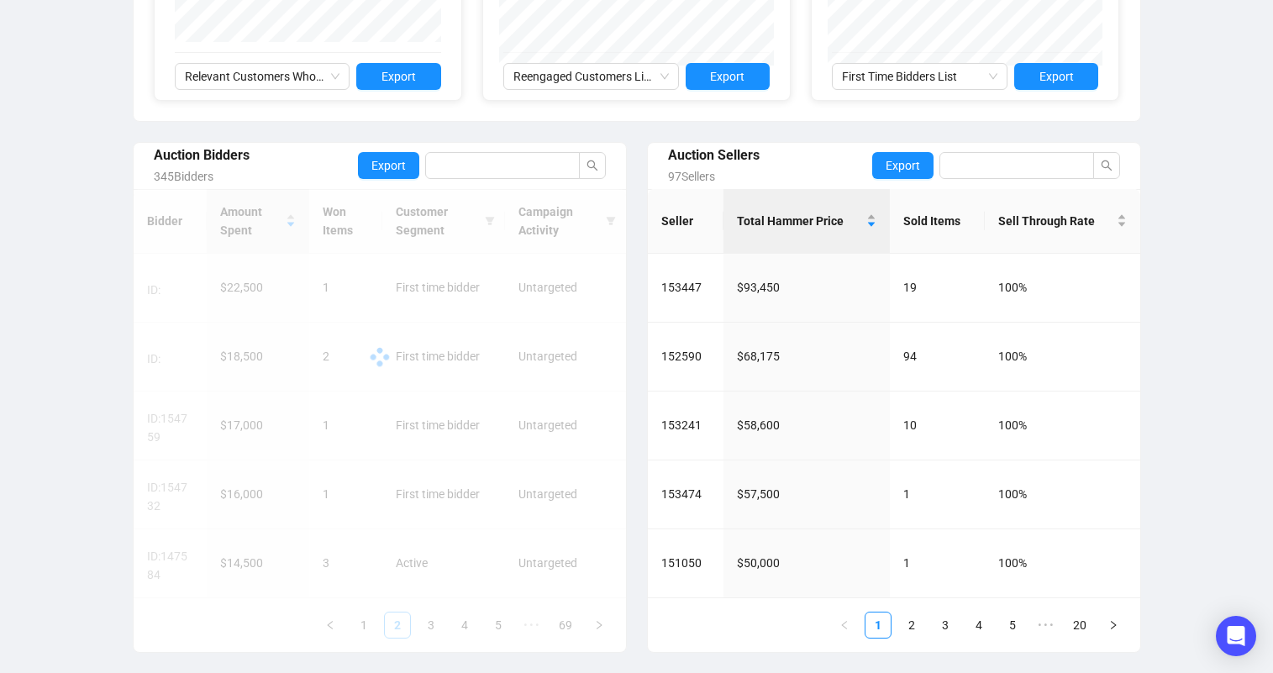
scroll to position [523, 0]
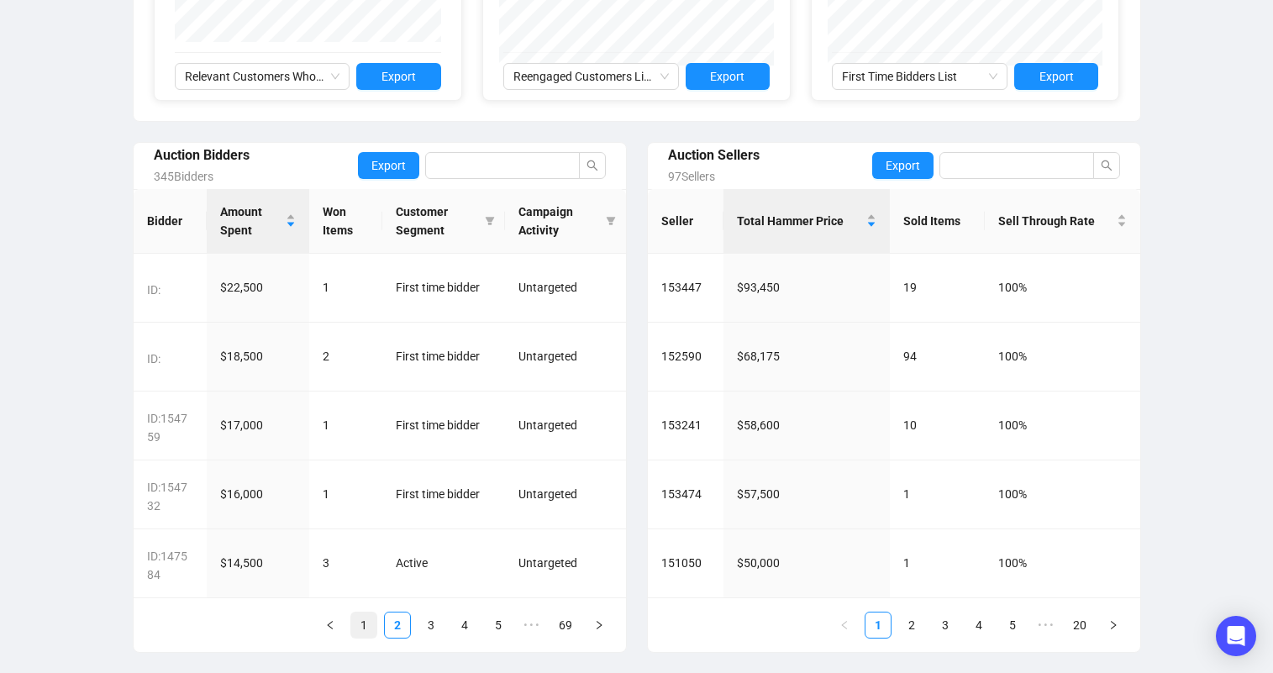
click at [371, 632] on link "1" at bounding box center [363, 625] width 25 height 25
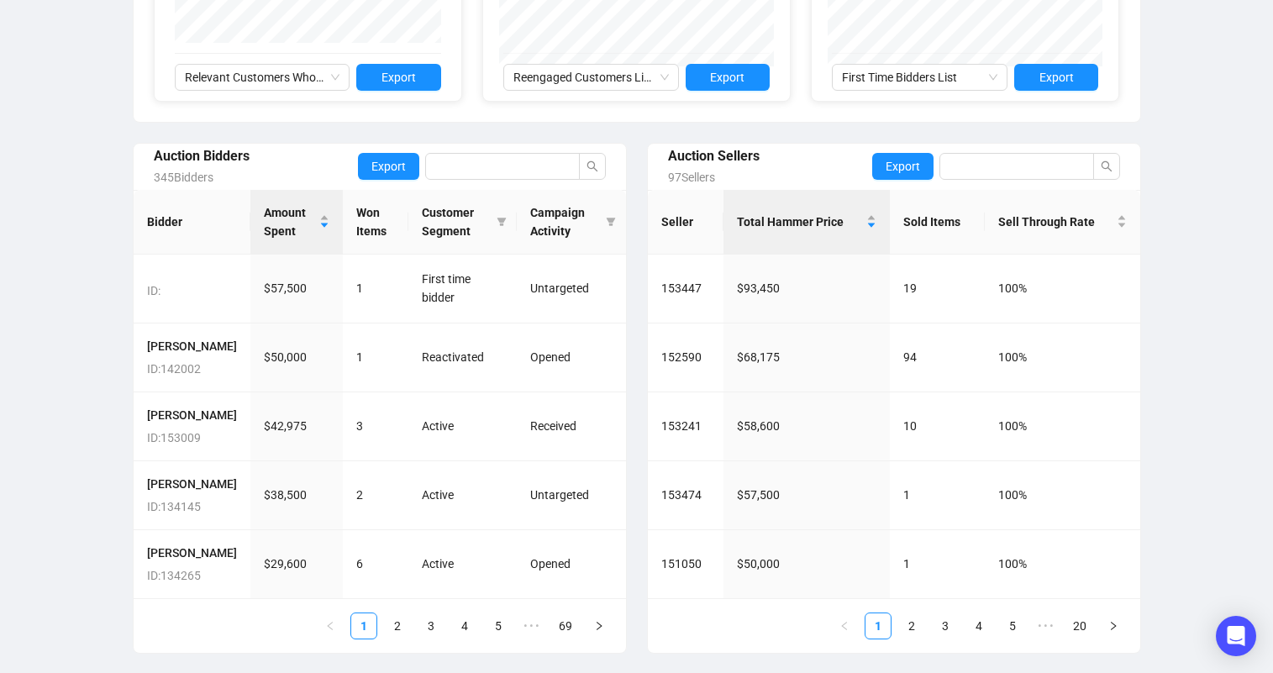
scroll to position [578, 0]
click at [399, 623] on link "2" at bounding box center [397, 625] width 25 height 25
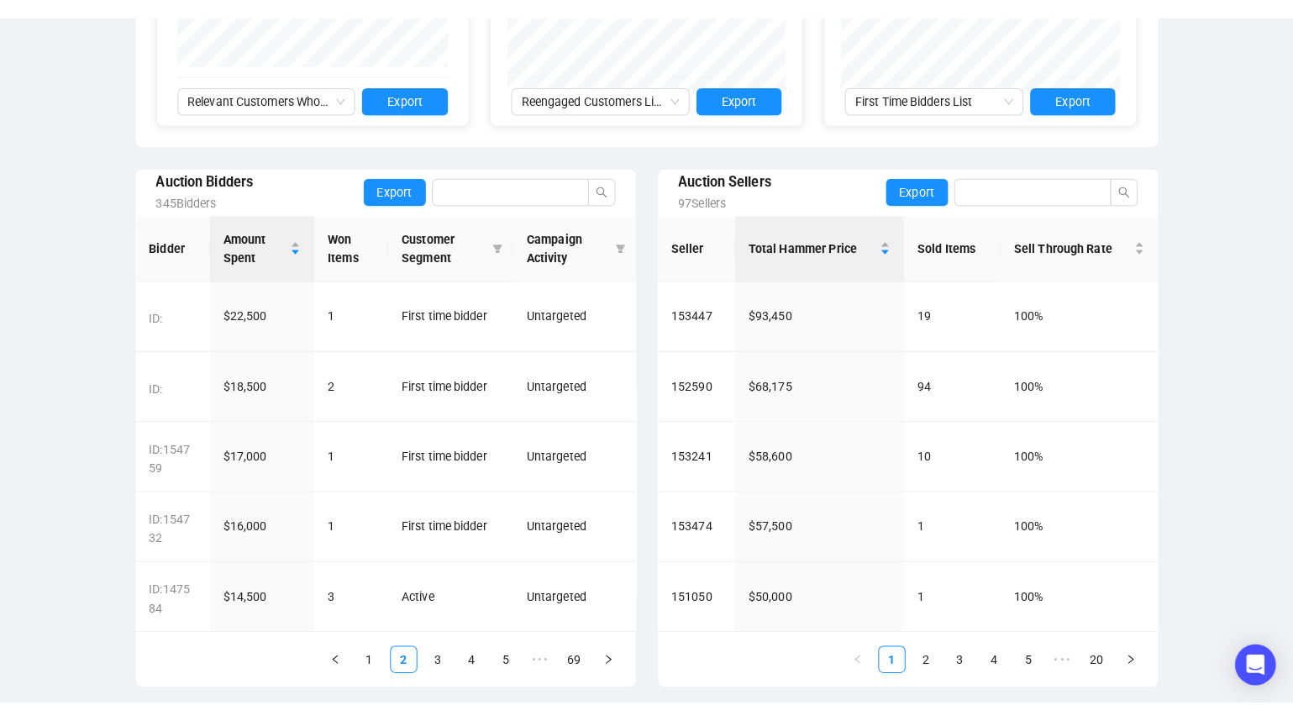
scroll to position [523, 0]
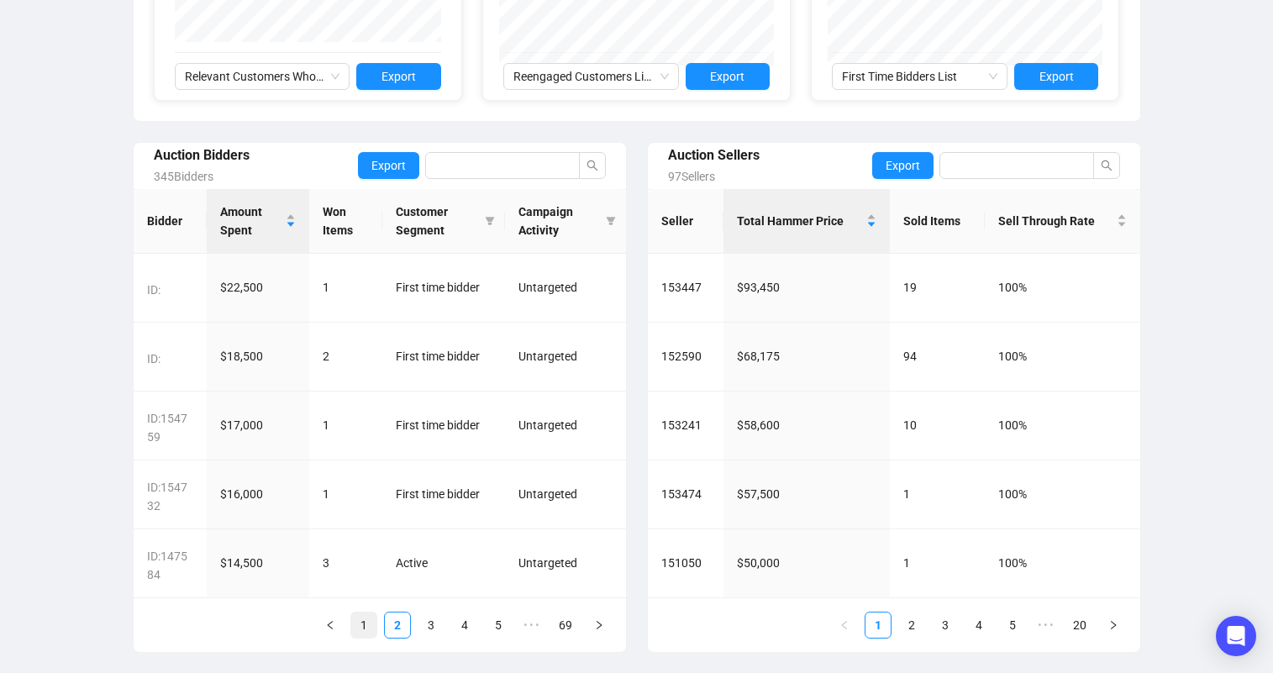
click at [368, 624] on link "1" at bounding box center [363, 625] width 25 height 25
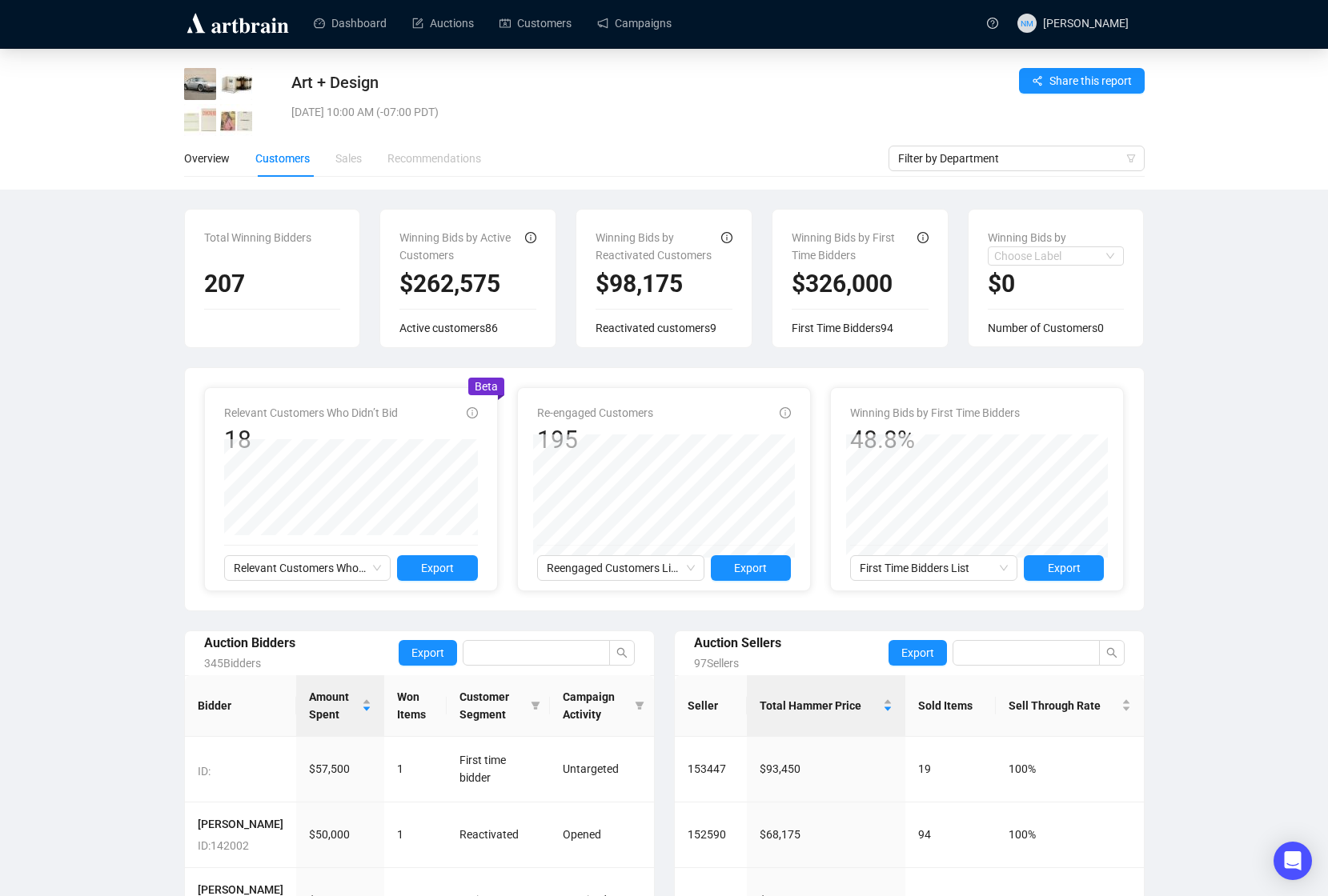
scroll to position [0, 0]
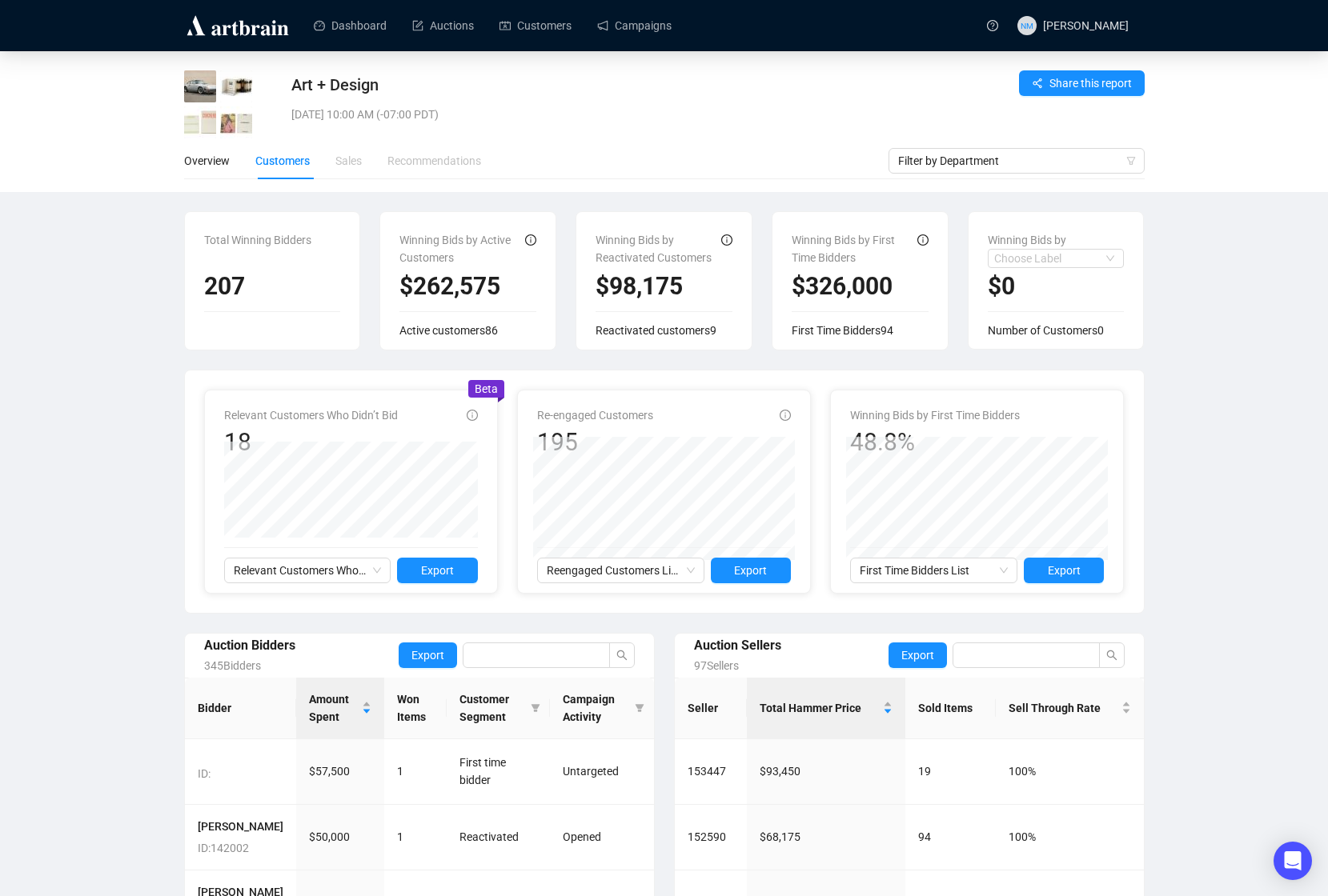
click at [1212, 295] on div "Art + Design [DATE] 10:00 AM (-07:00 PDT) Share this report Overview Customers …" at bounding box center [664, 595] width 1328 height 1087
click at [1212, 304] on div "Art + Design [DATE] 10:00 AM (-07:00 PDT) Share this report Overview Customers …" at bounding box center [664, 595] width 1328 height 1087
click at [551, 30] on link "Customers" at bounding box center [535, 26] width 72 height 42
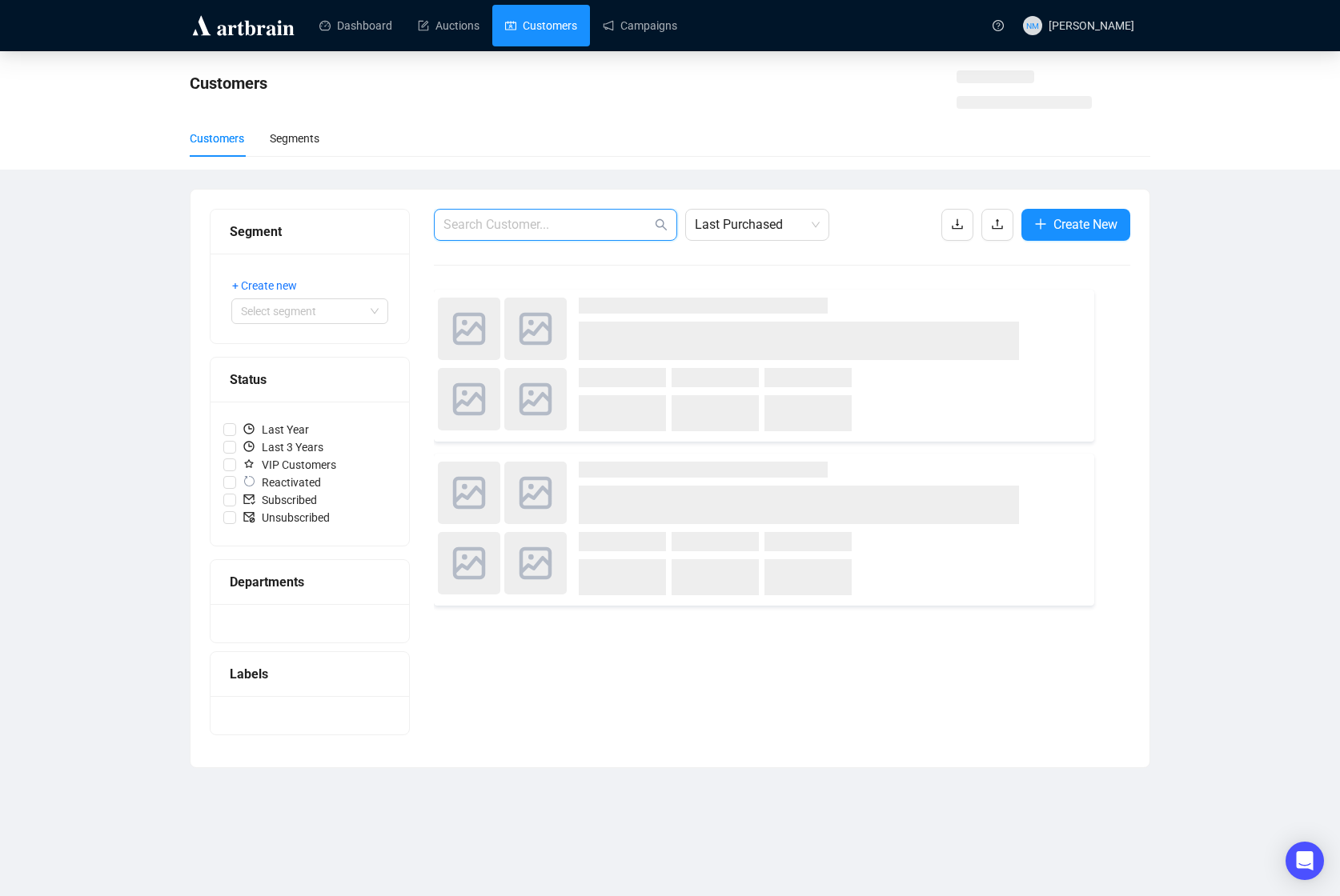
click at [570, 222] on input "text" at bounding box center [548, 225] width 209 height 19
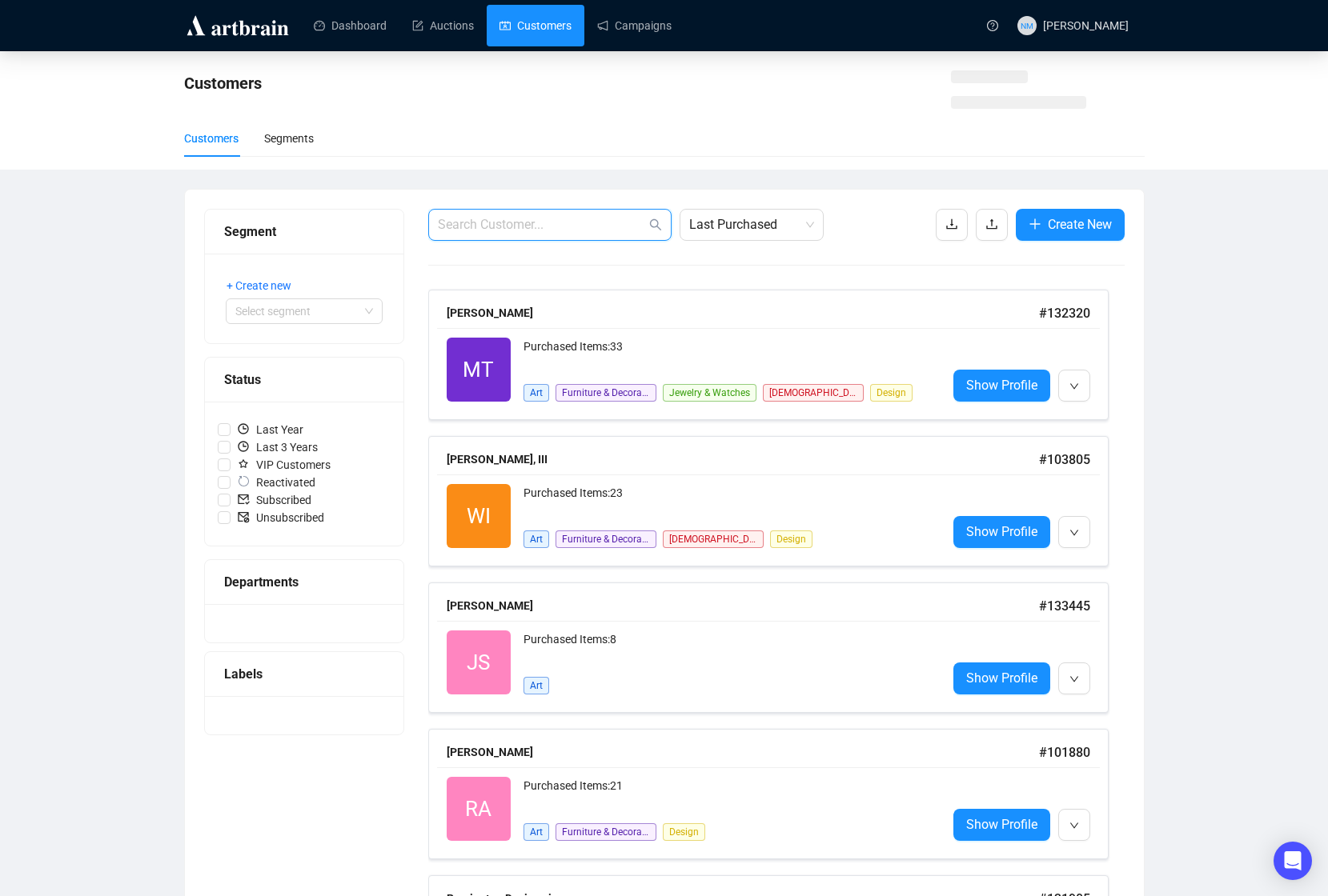
paste input "[EMAIL_ADDRESS][DOMAIN_NAME]"
type input "[EMAIL_ADDRESS][DOMAIN_NAME]"
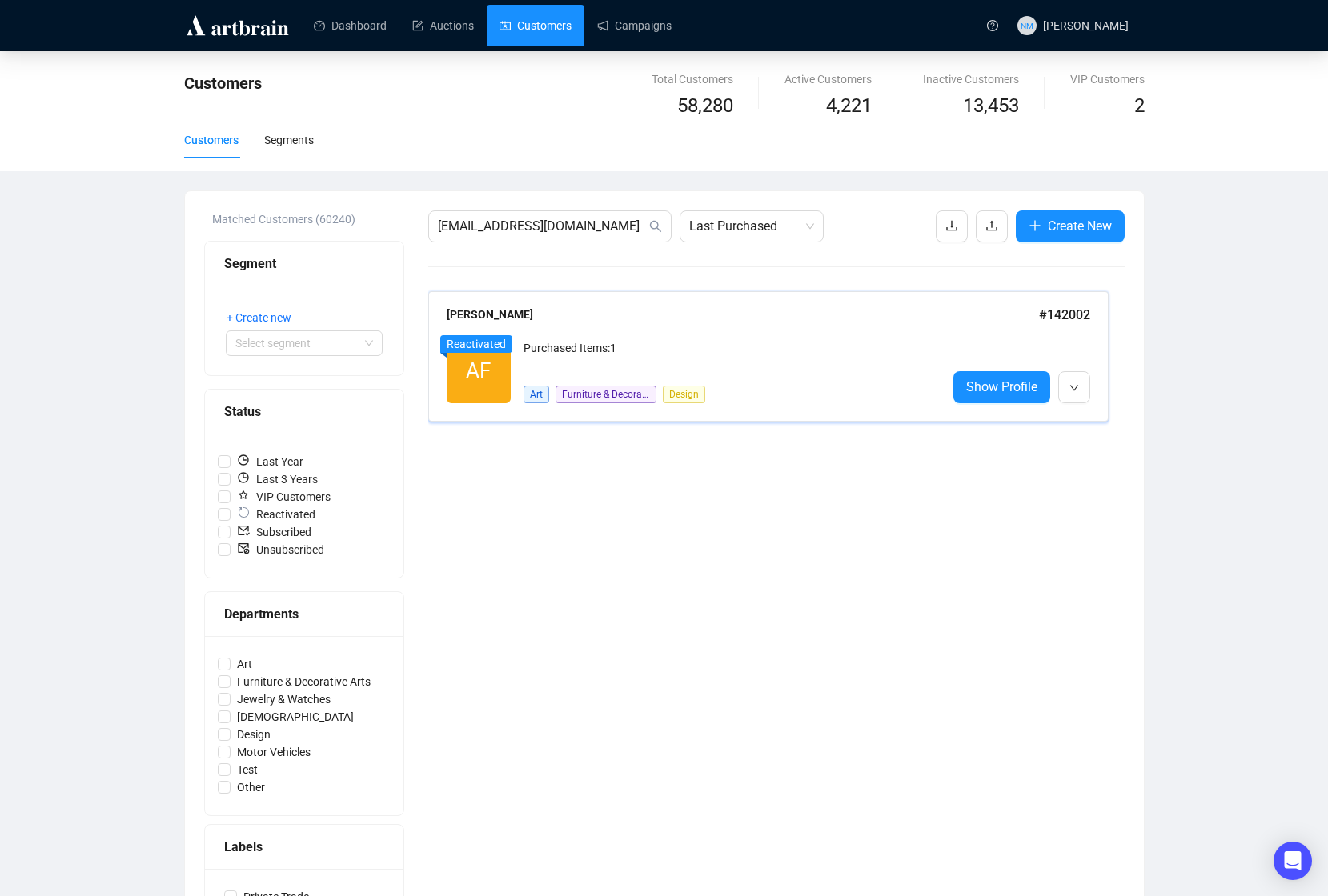
click at [809, 409] on div "AF Reactivated Purchased Items: 1 Art Furniture & Decorative Arts Design Show P…" at bounding box center [769, 370] width 663 height 83
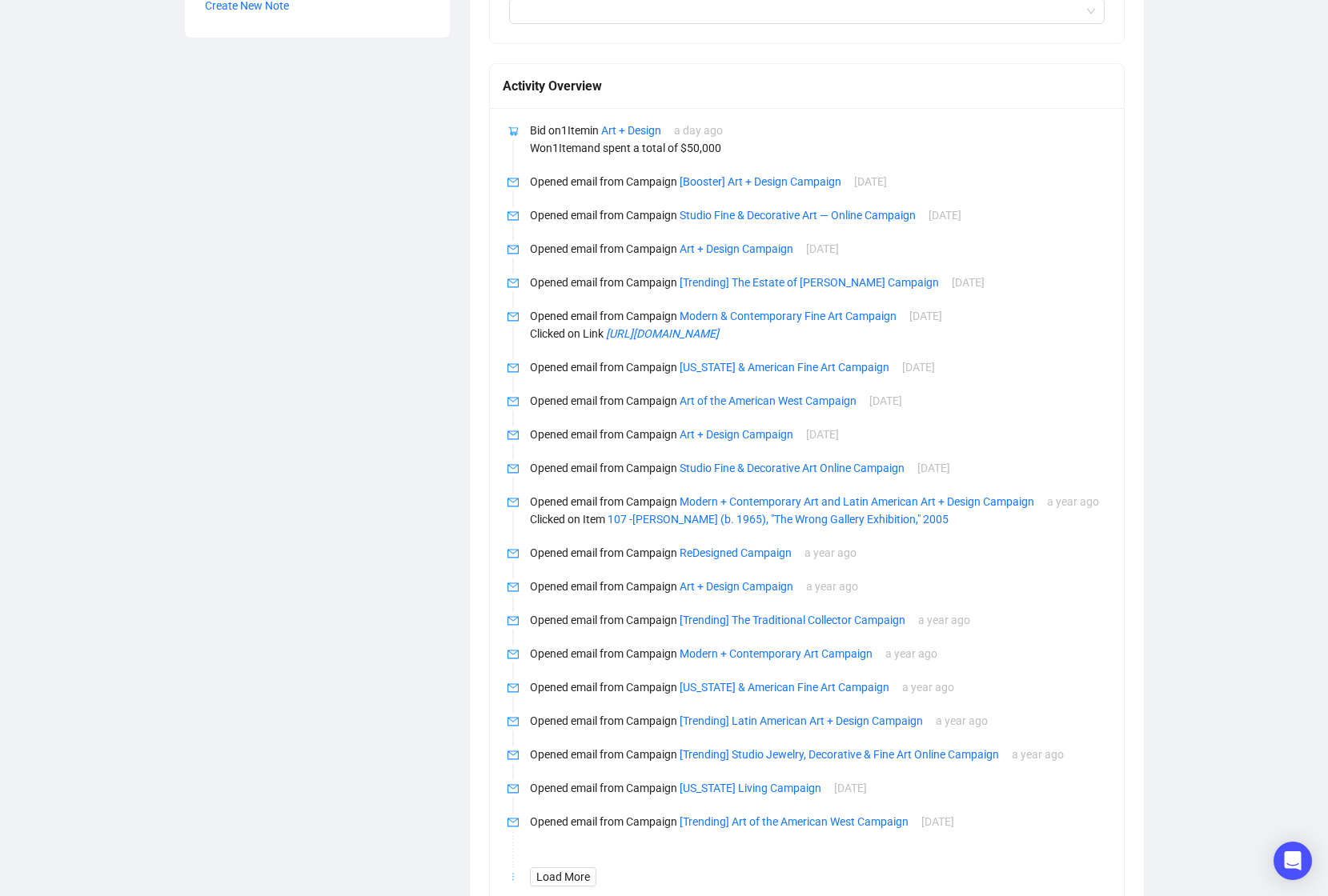
scroll to position [754, 0]
drag, startPoint x: 1327, startPoint y: 501, endPoint x: 1322, endPoint y: 294, distance: 207.1
click at [1212, 294] on main "AF [PERSON_NAME] Recommendations Customer Info ID 142002 Email [EMAIL_ADDRESS][…" at bounding box center [664, 134] width 1328 height 1674
click at [1212, 361] on main "AF [PERSON_NAME] Recommendations Customer Info ID 142002 Email [EMAIL_ADDRESS][…" at bounding box center [664, 134] width 1328 height 1674
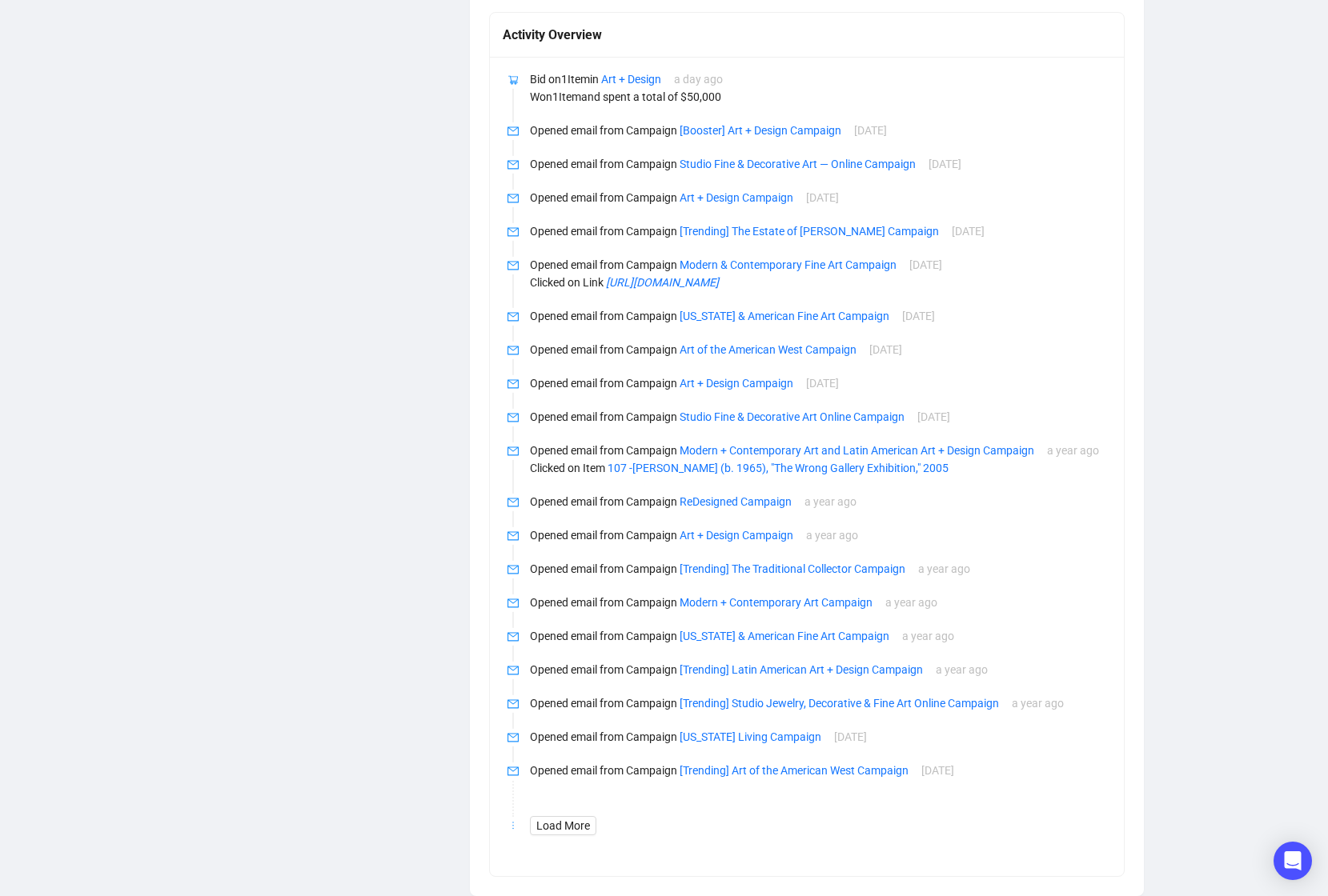
scroll to position [0, 0]
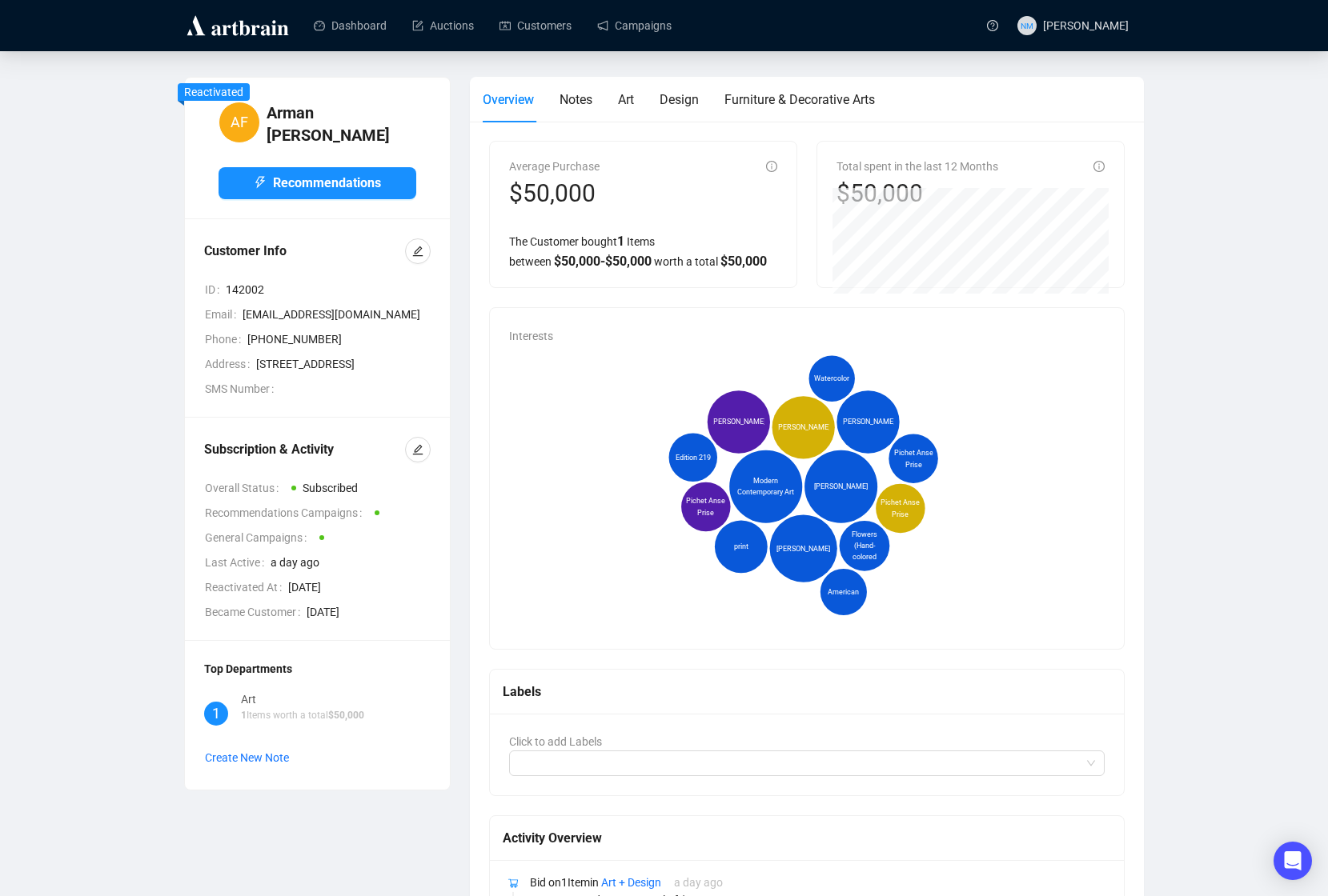
click at [1212, 254] on div "AF [PERSON_NAME] Recommendations Customer Info ID 142002 Email [EMAIL_ADDRESS][…" at bounding box center [664, 888] width 1264 height 1623
click at [1212, 417] on main "AF [PERSON_NAME] Recommendations Customer Info ID 142002 Email [EMAIL_ADDRESS][…" at bounding box center [664, 888] width 1328 height 1674
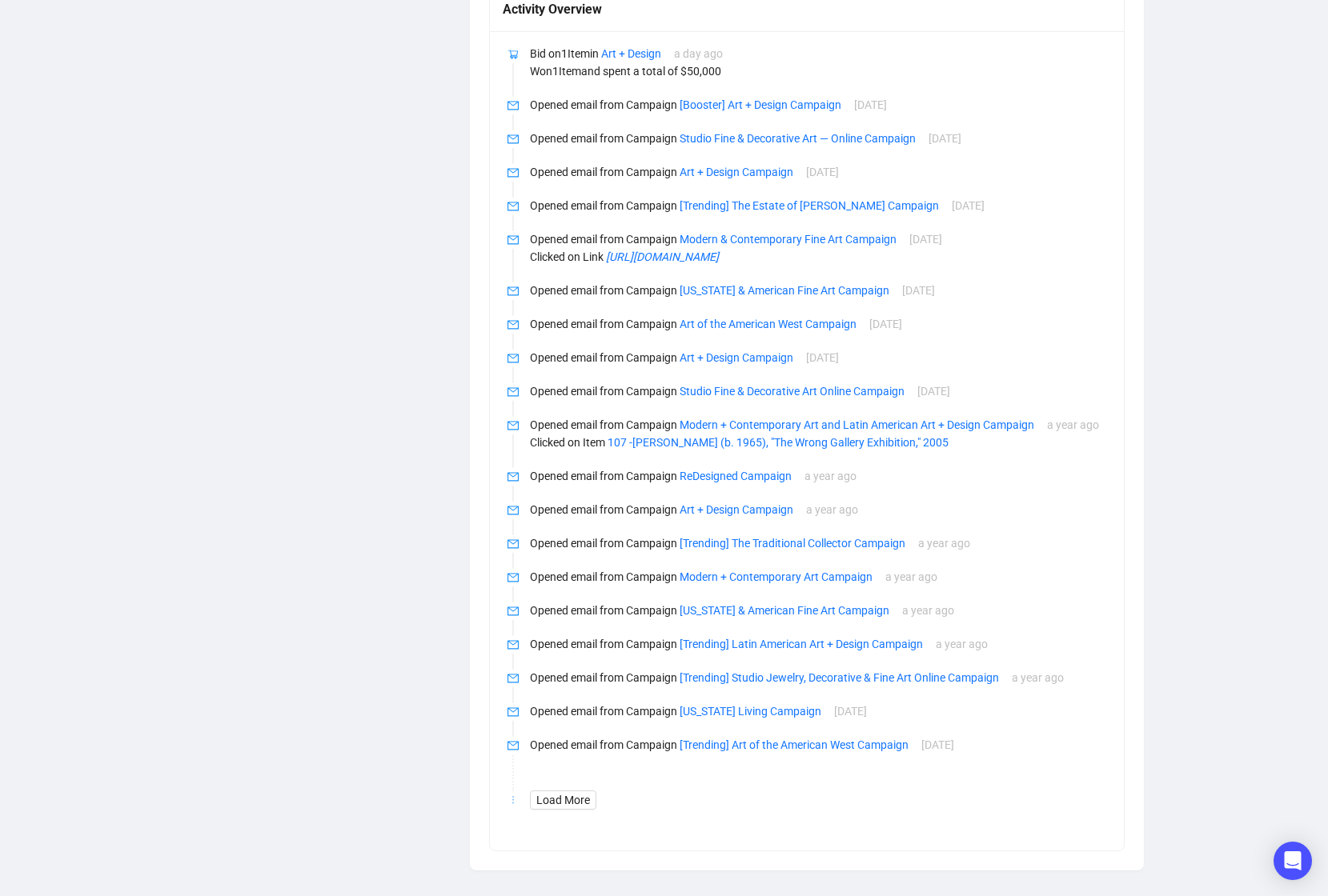
scroll to position [865, 0]
click at [565, 640] on span "Load More" at bounding box center [563, 800] width 53 height 17
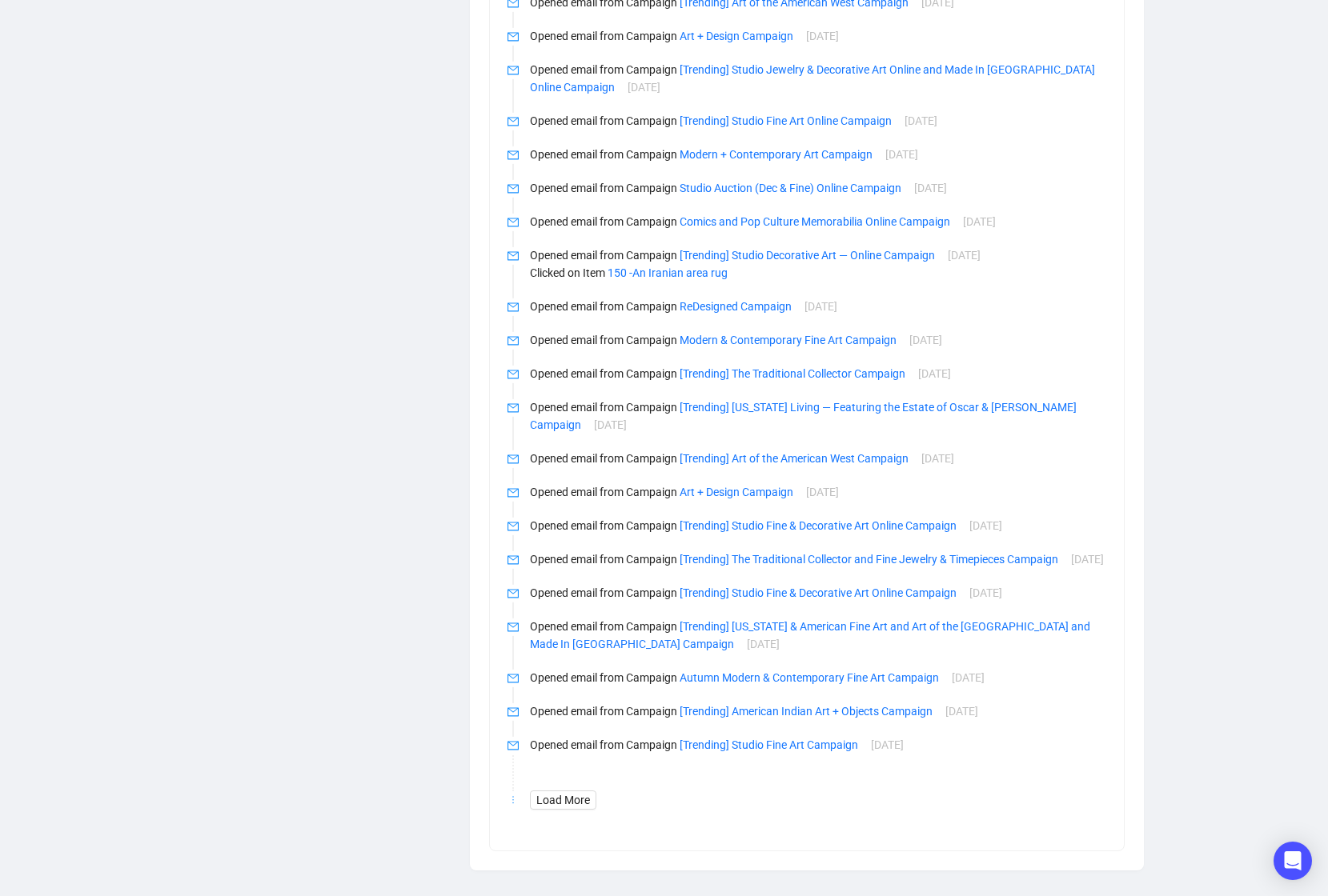
scroll to position [1597, 0]
click at [581, 640] on span "Load More" at bounding box center [563, 800] width 53 height 17
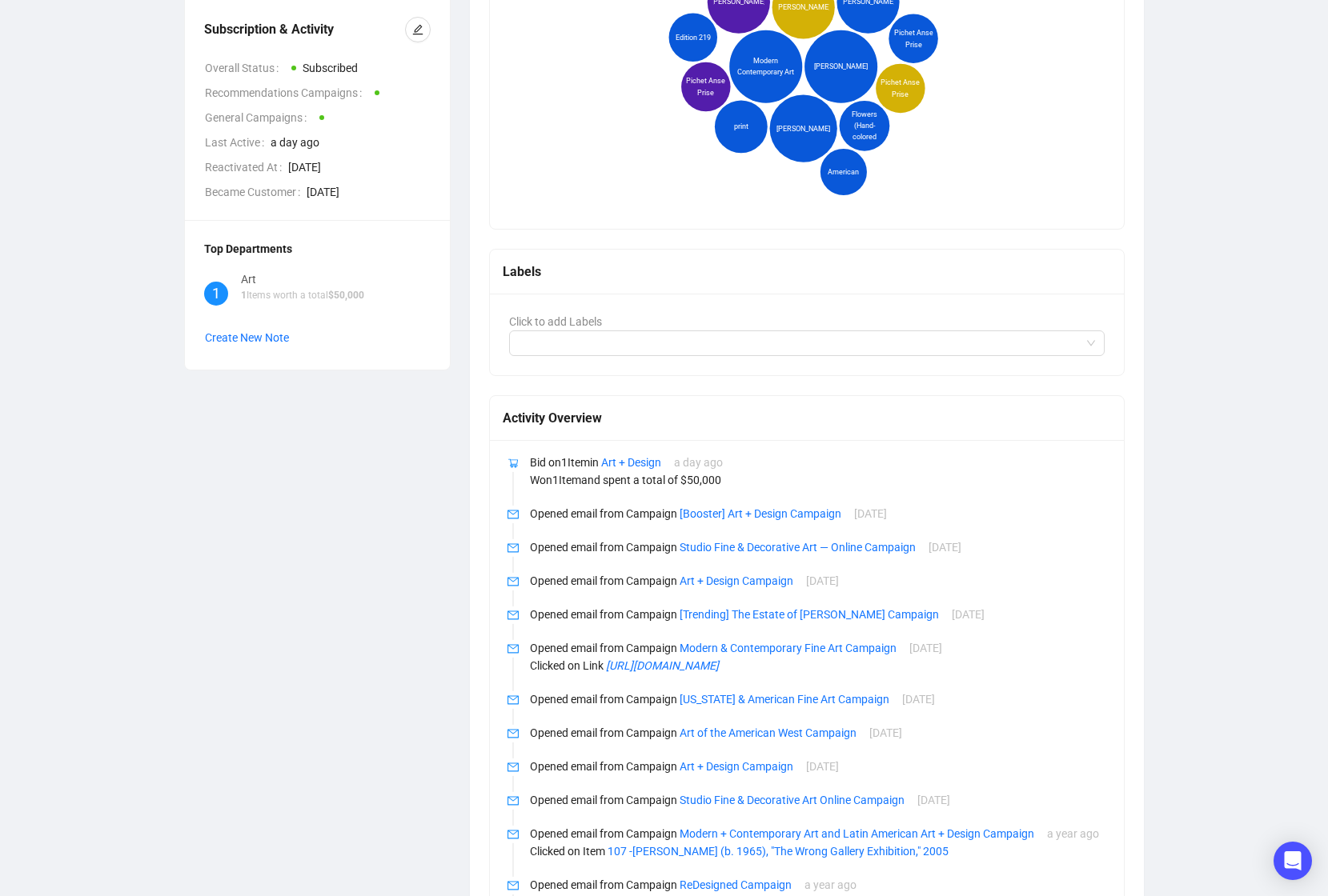
scroll to position [0, 0]
